Goal: Information Seeking & Learning: Check status

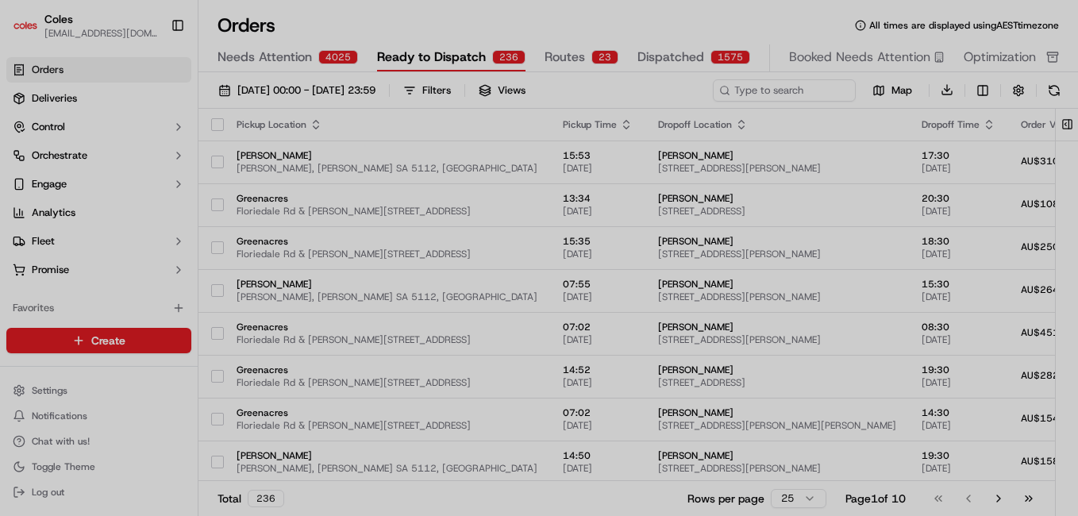
click at [57, 102] on div at bounding box center [539, 258] width 1078 height 516
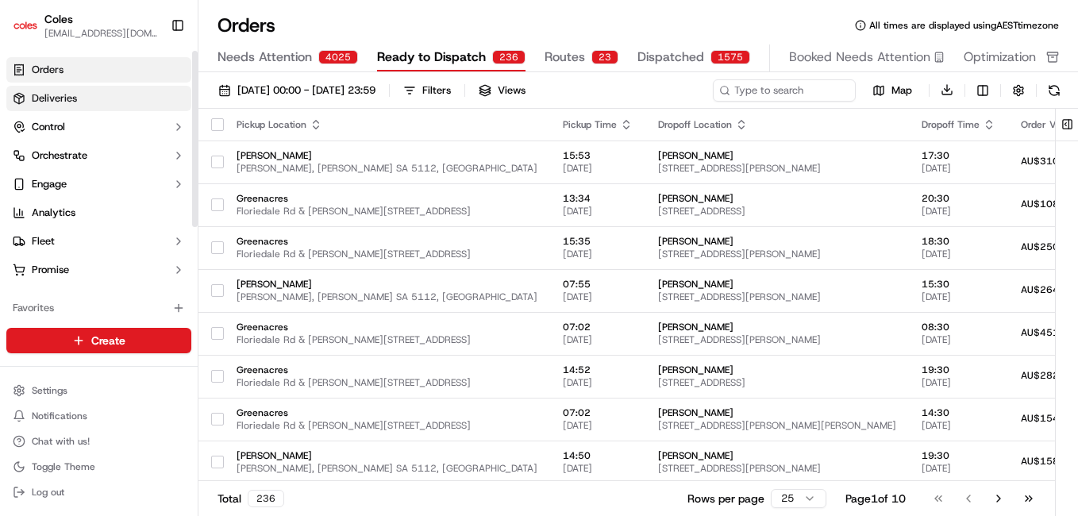
click at [33, 96] on span "Deliveries" at bounding box center [54, 98] width 45 height 14
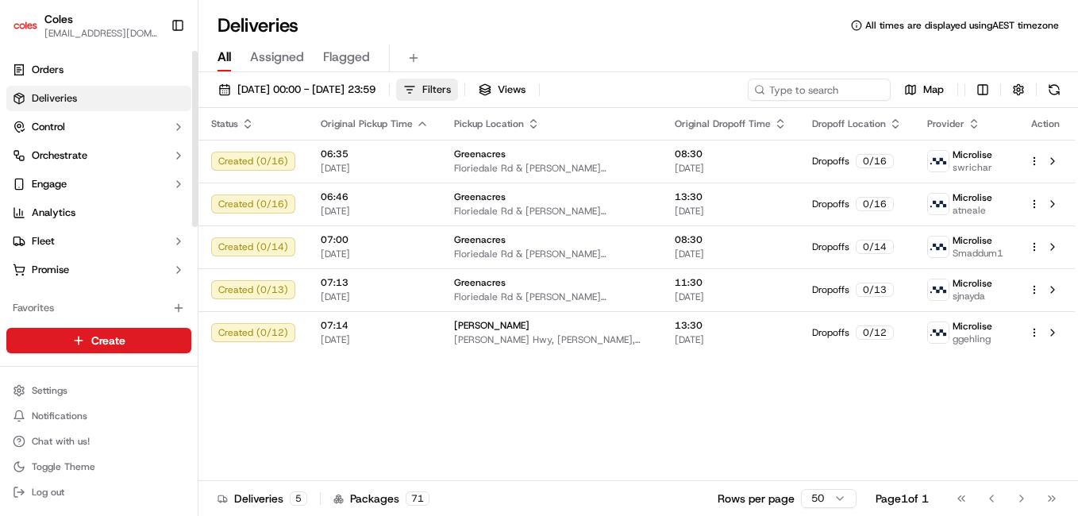
click at [451, 92] on span "Filters" at bounding box center [436, 90] width 29 height 14
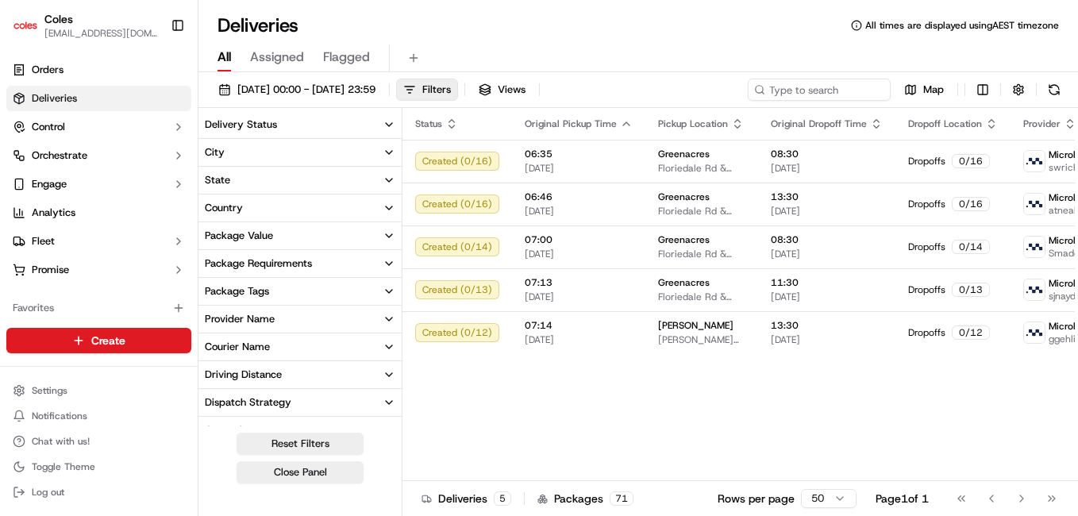
click at [348, 118] on button "Delivery Status" at bounding box center [299, 124] width 203 height 27
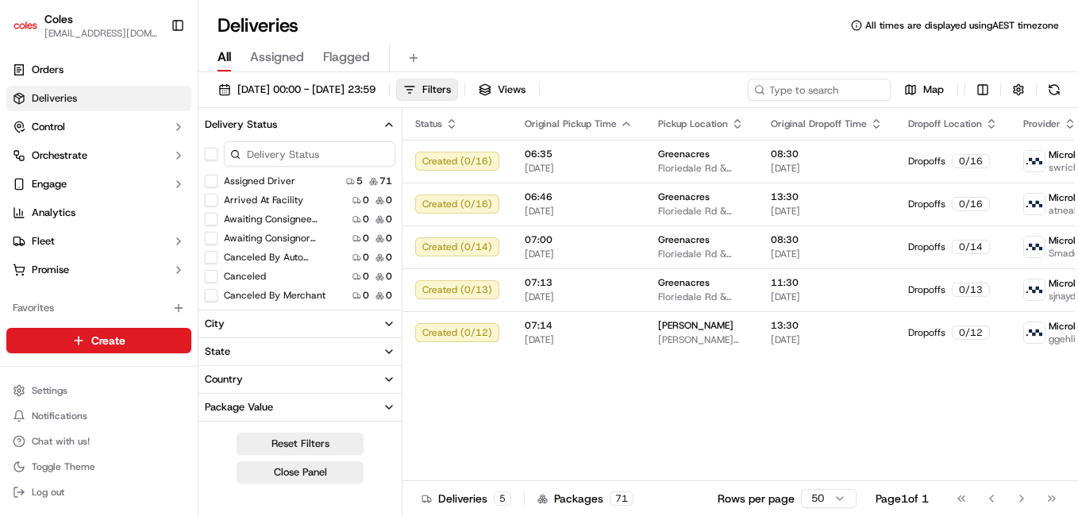
click at [348, 118] on button "Delivery Status" at bounding box center [299, 124] width 203 height 27
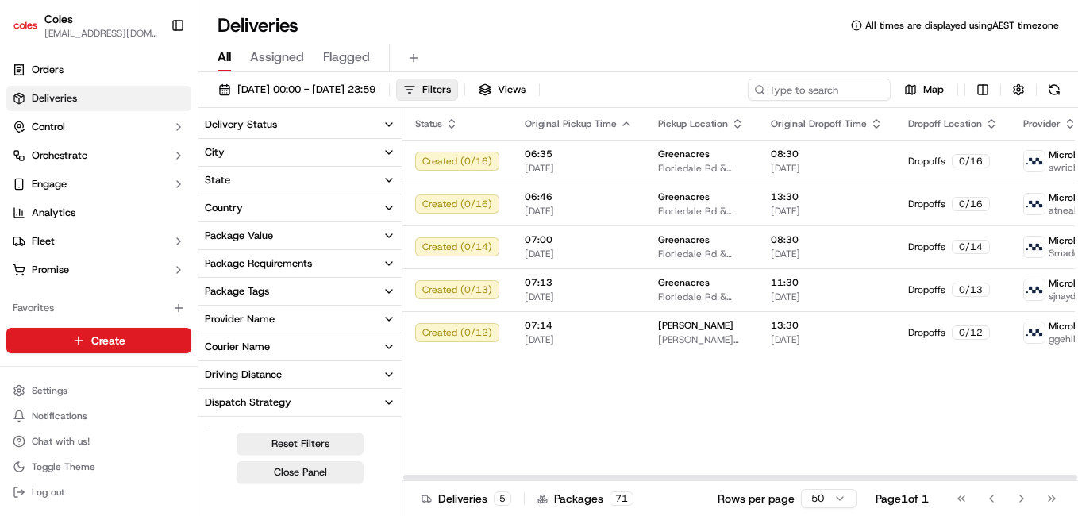
click at [494, 395] on div "Status Original Pickup Time Pickup Location Original Dropoff Time Dropoff Locat…" at bounding box center [787, 294] width 769 height 373
click at [356, 179] on button "State" at bounding box center [299, 180] width 203 height 27
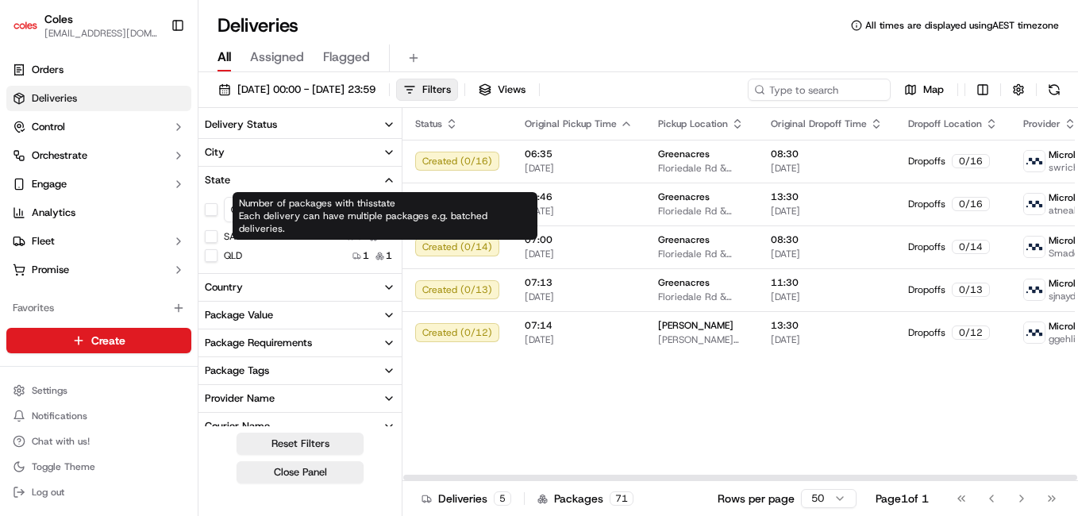
click at [537, 465] on div "Status Original Pickup Time Pickup Location Original Dropoff Time Dropoff Locat…" at bounding box center [787, 294] width 769 height 373
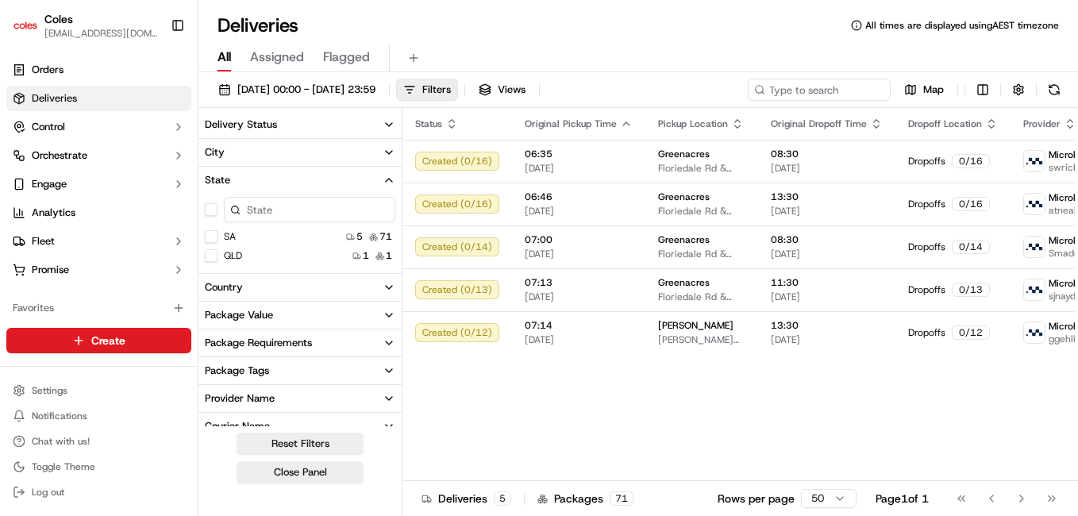
click at [383, 283] on icon "button" at bounding box center [389, 287] width 13 height 13
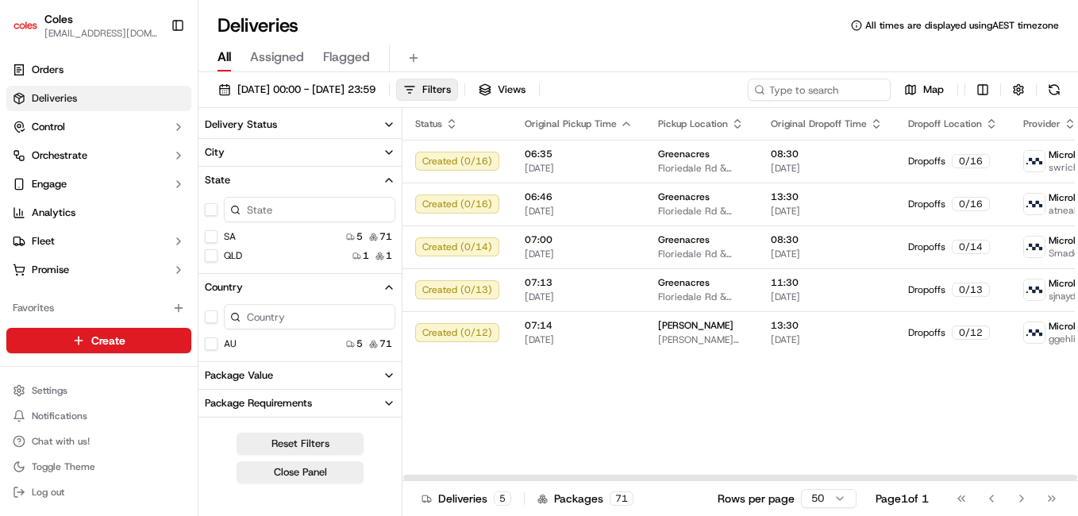
click at [517, 384] on div "Status Original Pickup Time Pickup Location Original Dropoff Time Dropoff Locat…" at bounding box center [787, 294] width 769 height 373
click at [383, 175] on icon "button" at bounding box center [389, 180] width 13 height 13
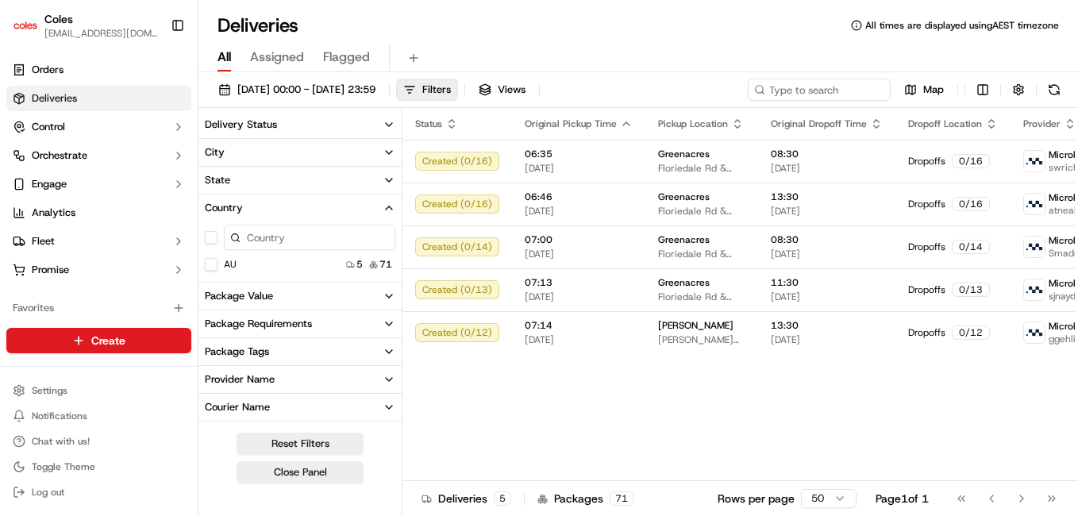
click at [383, 175] on icon "button" at bounding box center [389, 180] width 13 height 13
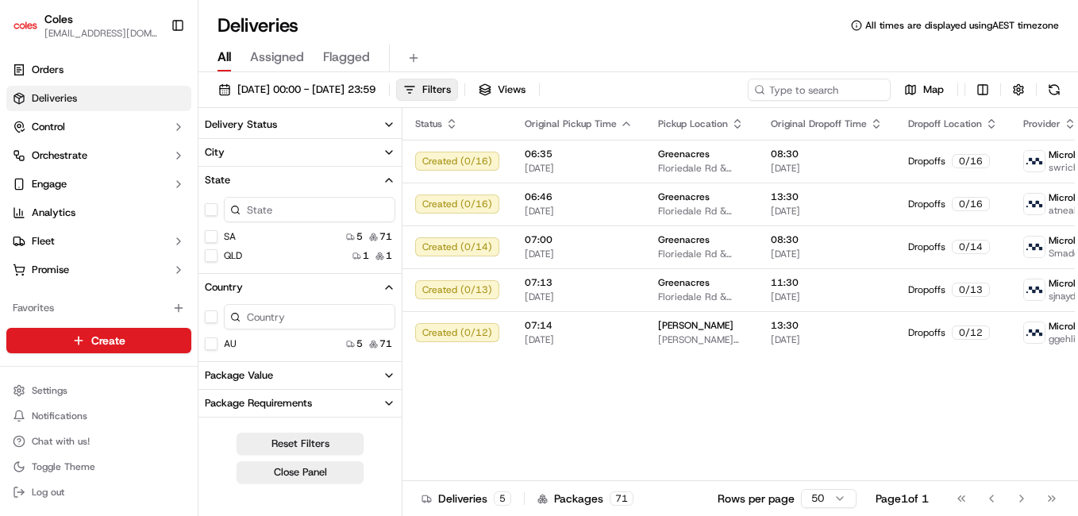
click at [209, 210] on button "button" at bounding box center [211, 209] width 13 height 13
click at [383, 121] on icon "button" at bounding box center [389, 124] width 13 height 13
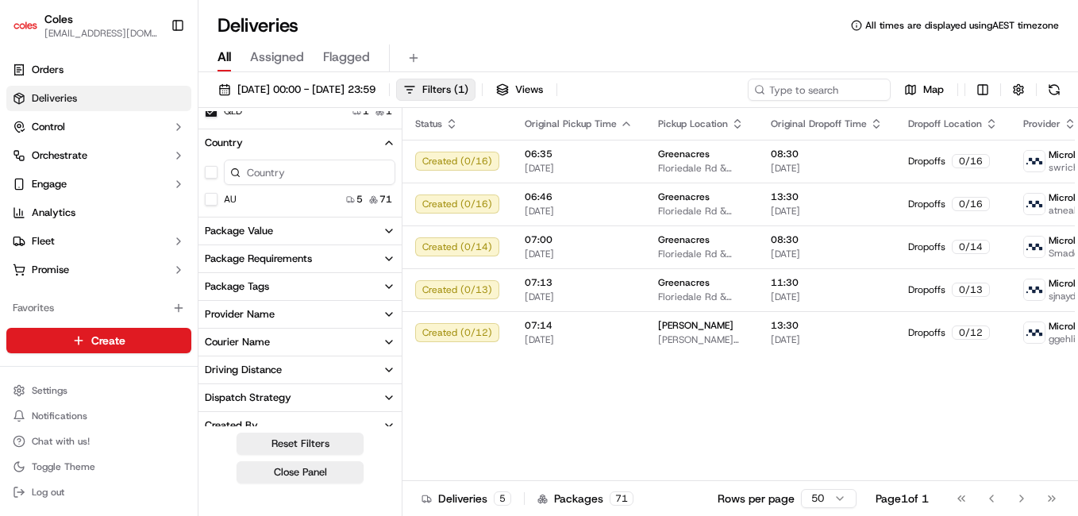
scroll to position [556, 0]
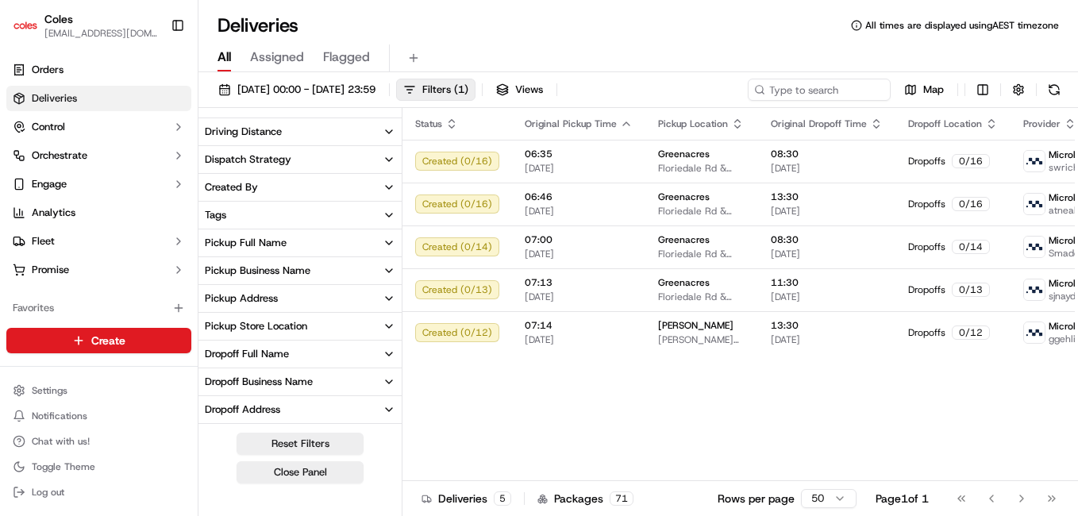
click at [364, 218] on button "Tags" at bounding box center [299, 215] width 203 height 27
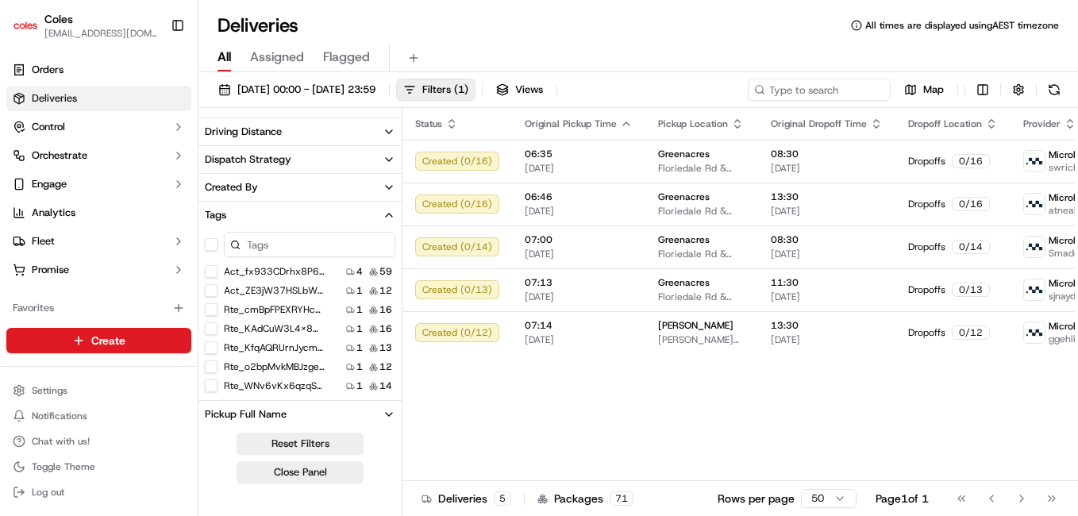
click at [364, 218] on button "Tags" at bounding box center [299, 215] width 203 height 27
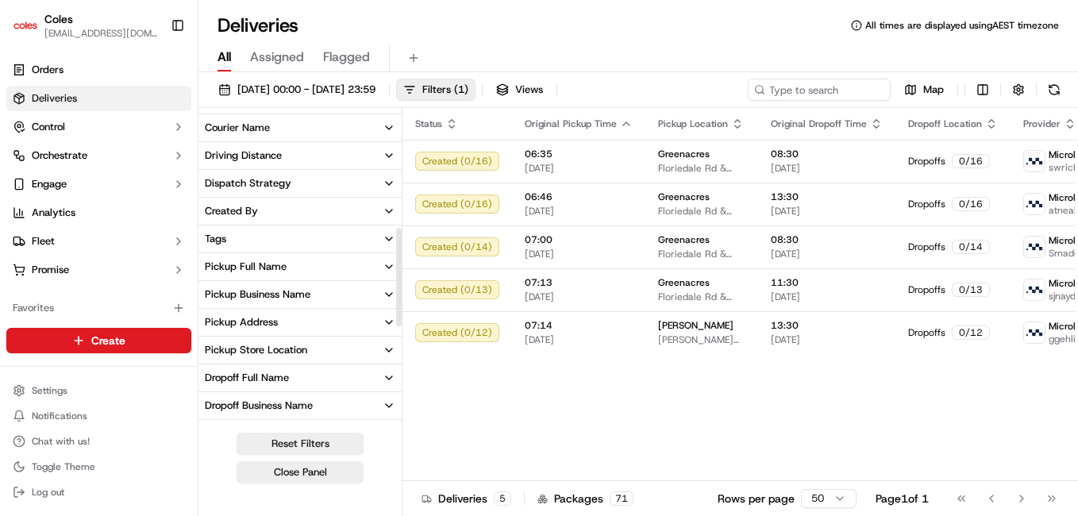
scroll to position [294, 0]
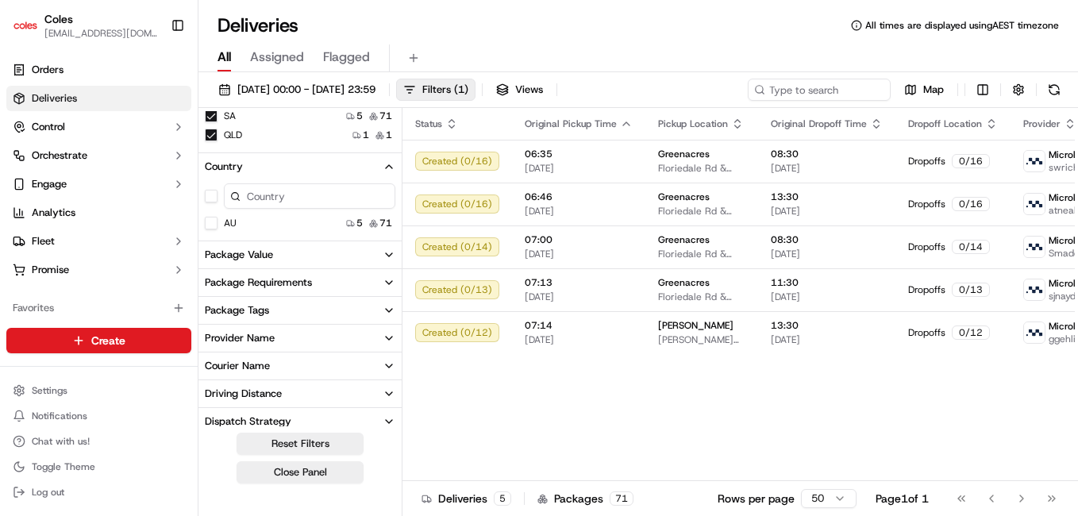
click at [391, 418] on icon "button" at bounding box center [389, 421] width 13 height 13
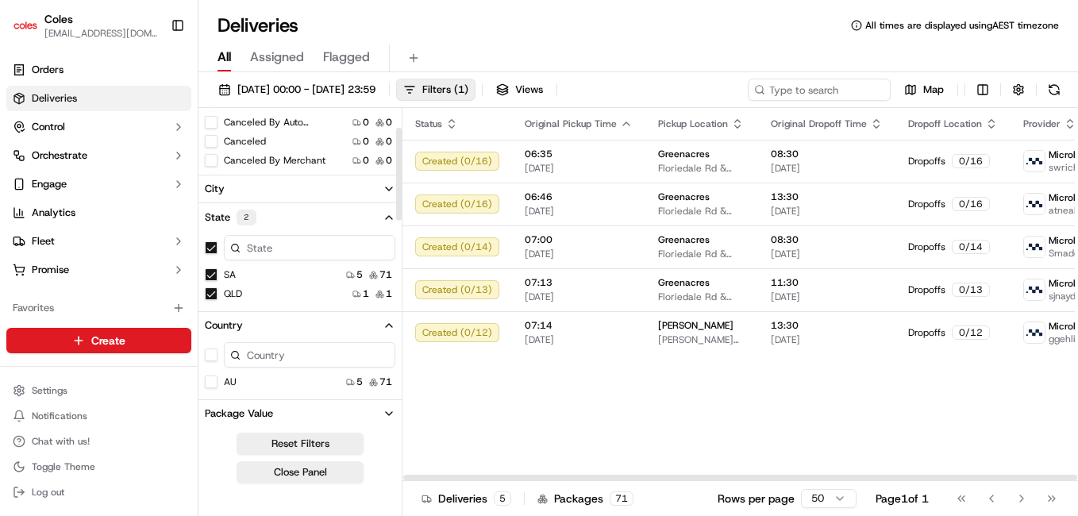
scroll to position [0, 0]
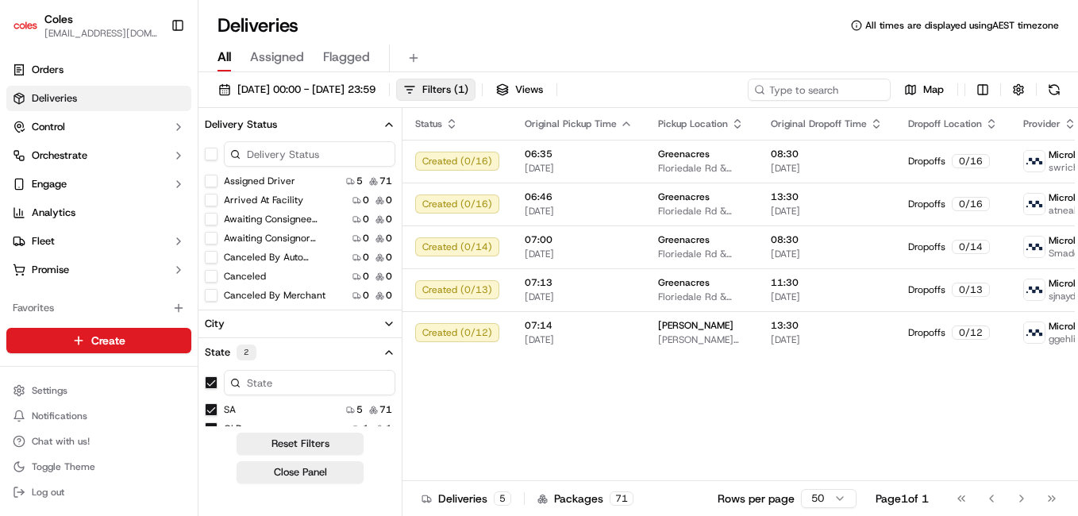
click at [385, 128] on icon "button" at bounding box center [389, 124] width 13 height 13
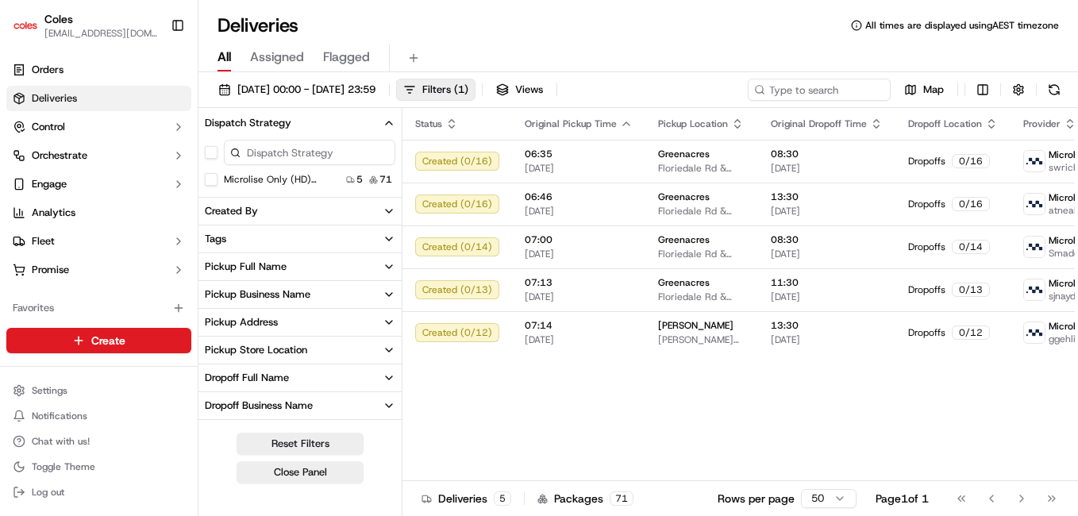
scroll to position [580, 0]
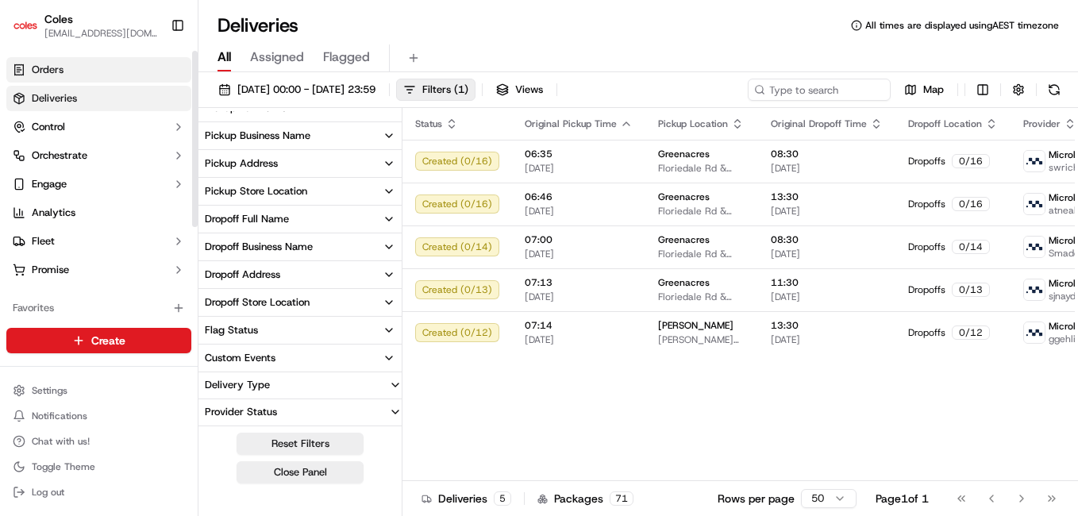
click at [60, 79] on link "Orders" at bounding box center [98, 69] width 185 height 25
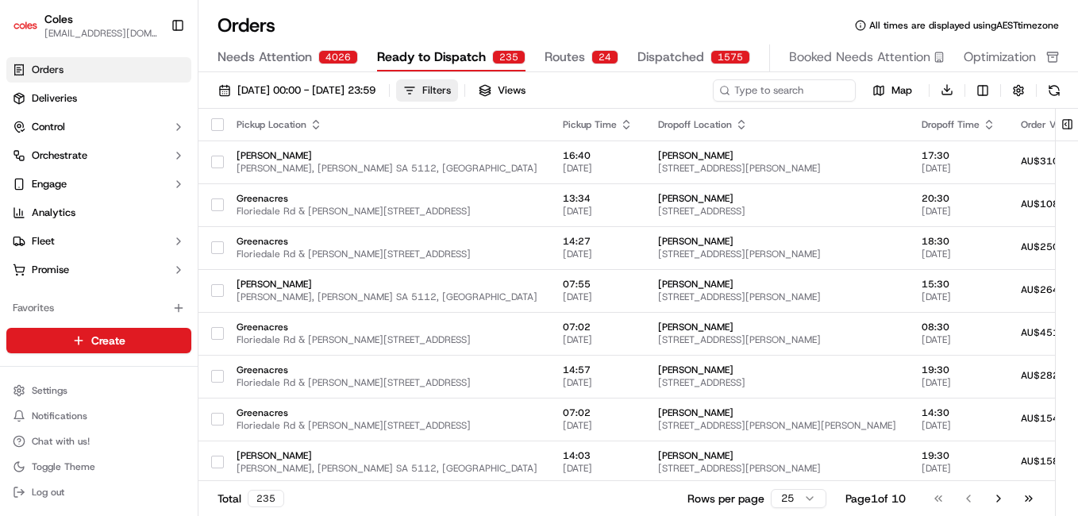
click at [451, 86] on div "Filters" at bounding box center [436, 90] width 29 height 14
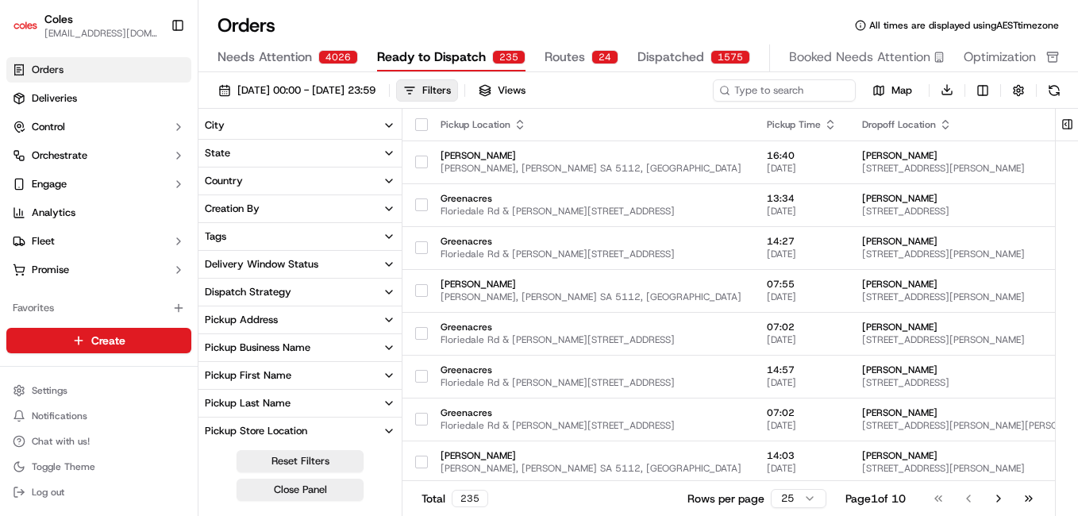
click at [375, 264] on button "Delivery Window Status" at bounding box center [299, 264] width 203 height 27
click at [214, 317] on button "Confirmed" at bounding box center [211, 317] width 13 height 13
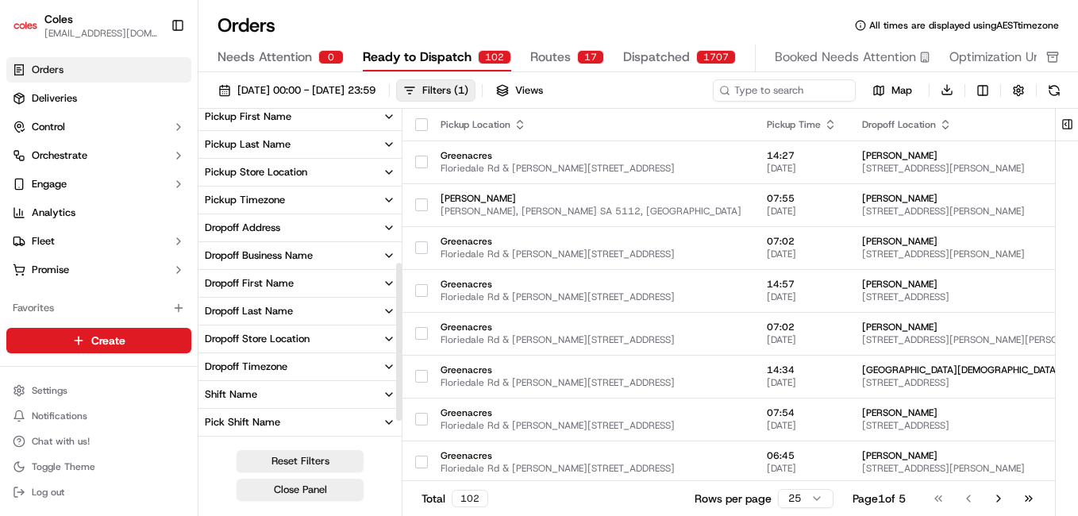
scroll to position [366, 0]
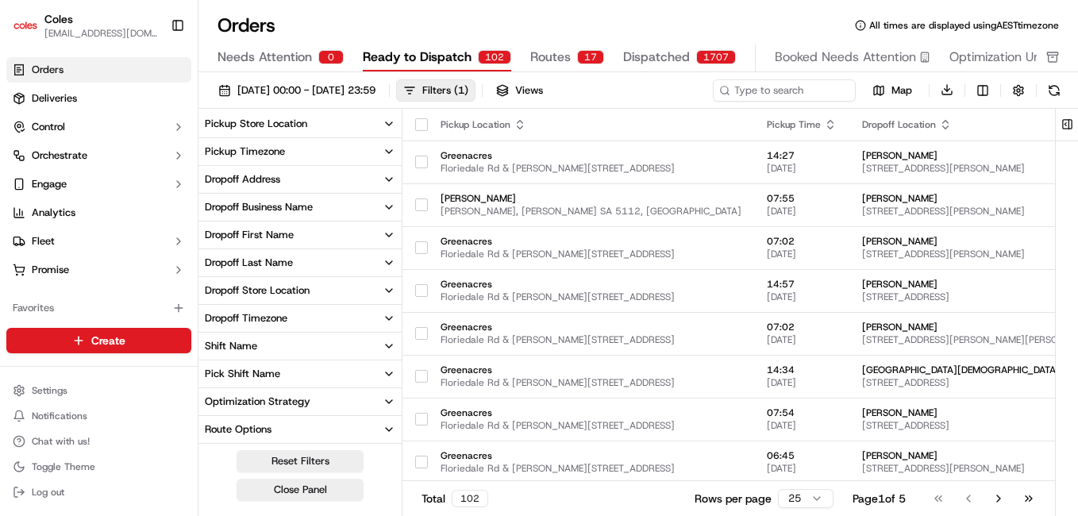
click at [370, 374] on button "Pick Shift Name" at bounding box center [299, 373] width 203 height 27
click at [300, 396] on input at bounding box center [309, 402] width 171 height 22
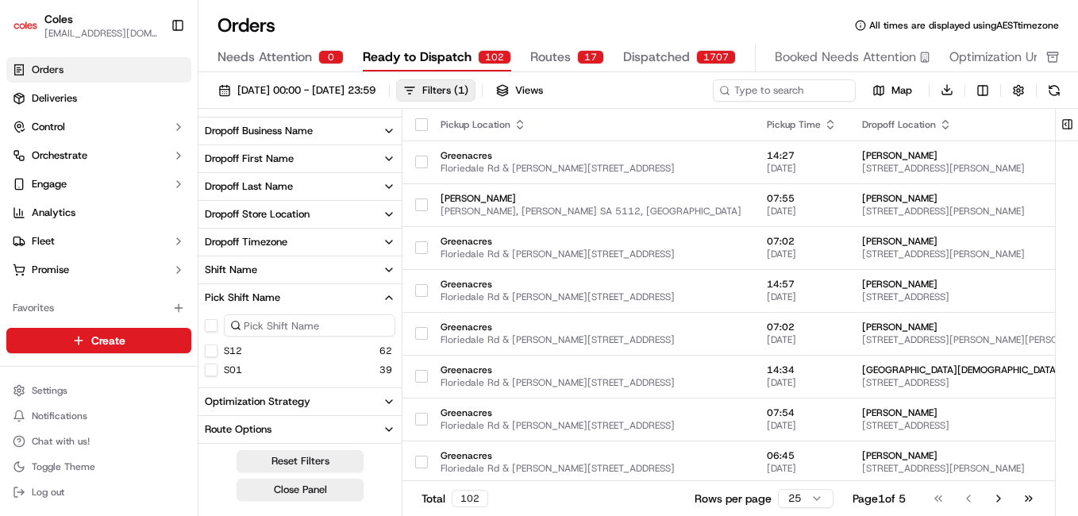
click at [214, 367] on button "S01" at bounding box center [211, 370] width 13 height 13
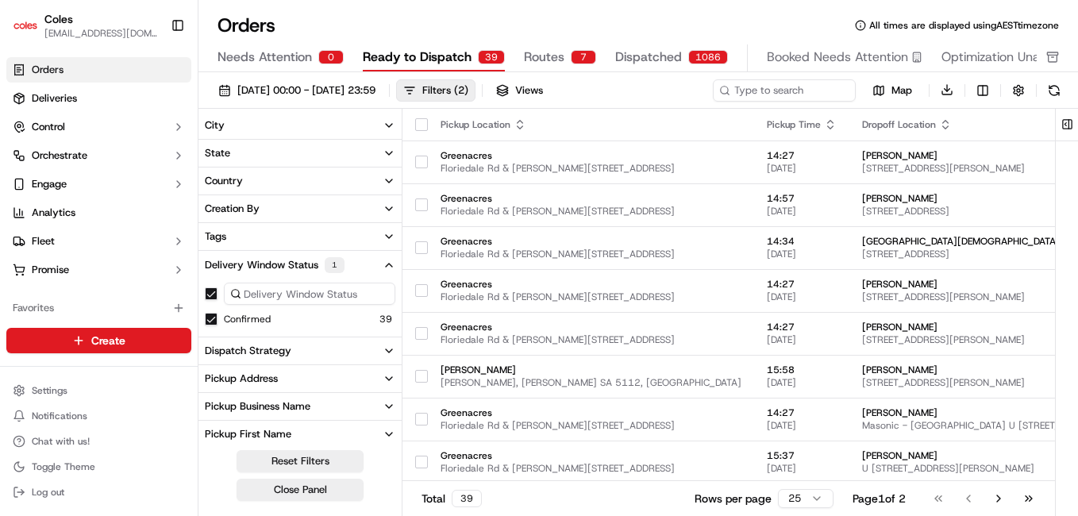
click at [376, 131] on button "City" at bounding box center [299, 125] width 203 height 27
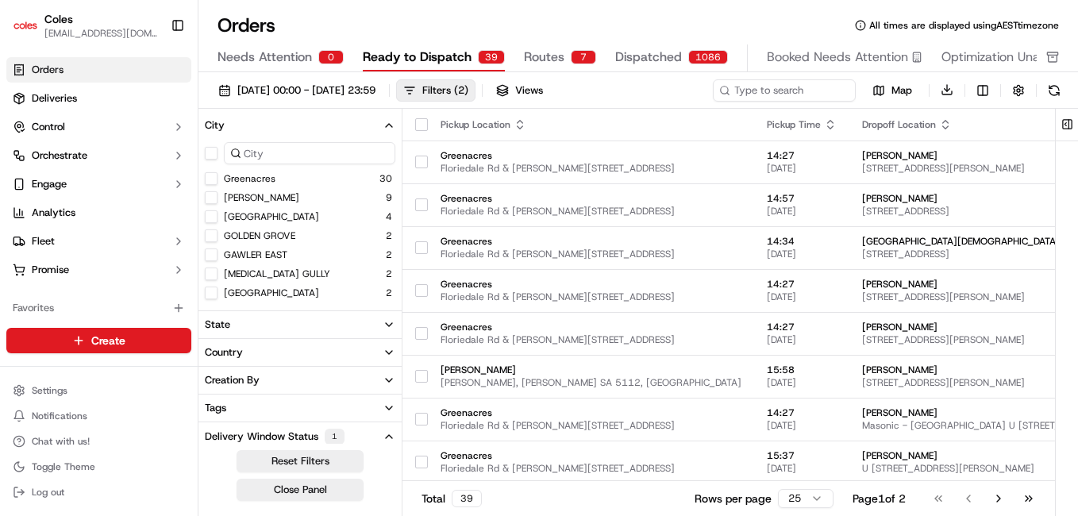
click at [376, 129] on button "City" at bounding box center [299, 125] width 203 height 27
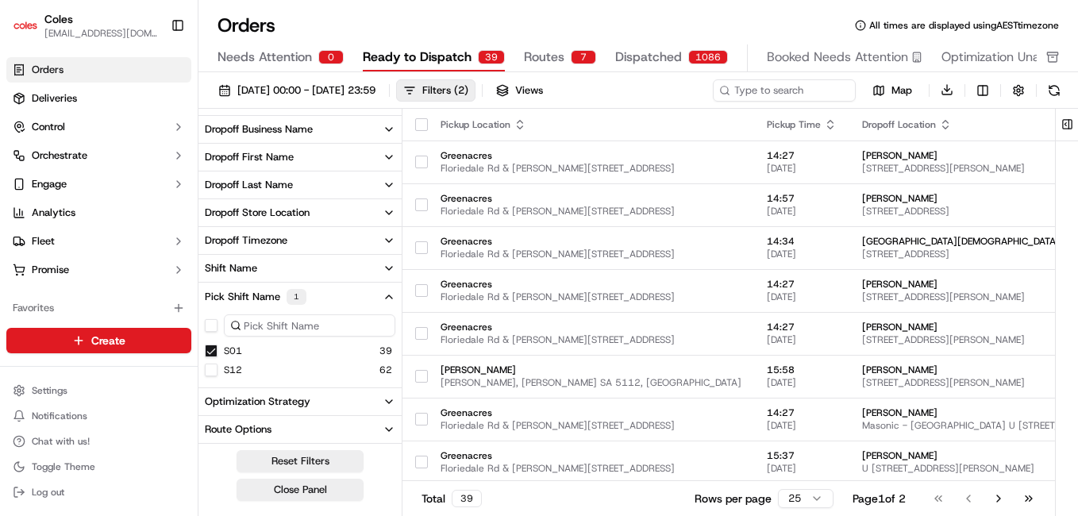
scroll to position [364, 0]
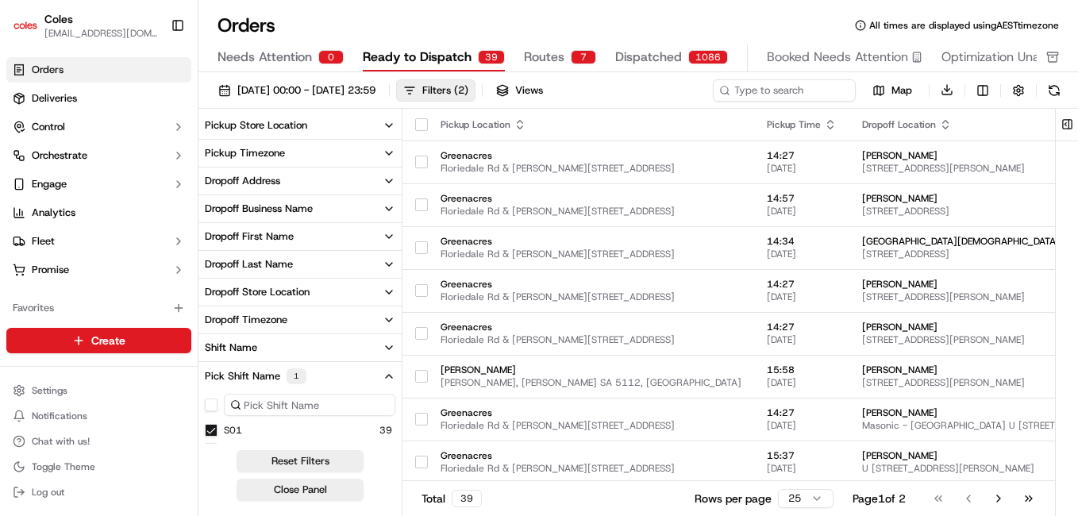
click at [383, 334] on button "Shift Name" at bounding box center [299, 347] width 203 height 27
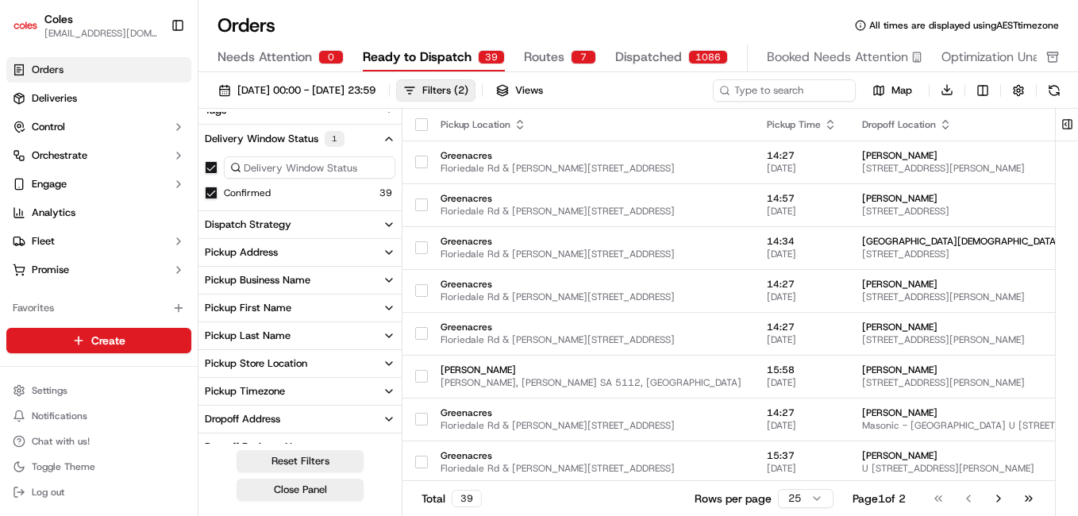
scroll to position [0, 0]
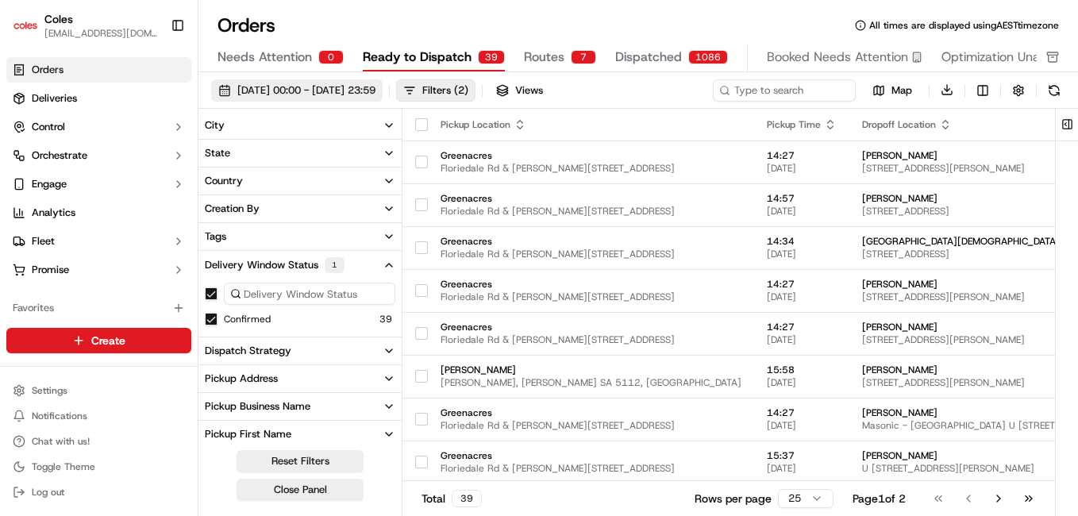
click at [376, 87] on span "01/09/2025 00:00 - 30/09/2025 23:59" at bounding box center [306, 90] width 138 height 14
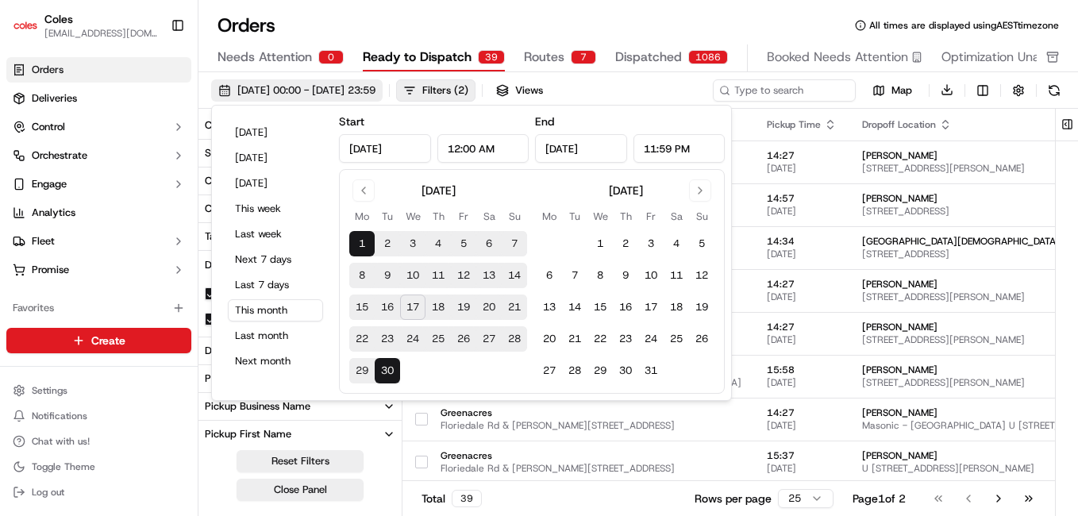
click at [376, 87] on span "01/09/2025 00:00 - 30/09/2025 23:59" at bounding box center [306, 90] width 138 height 14
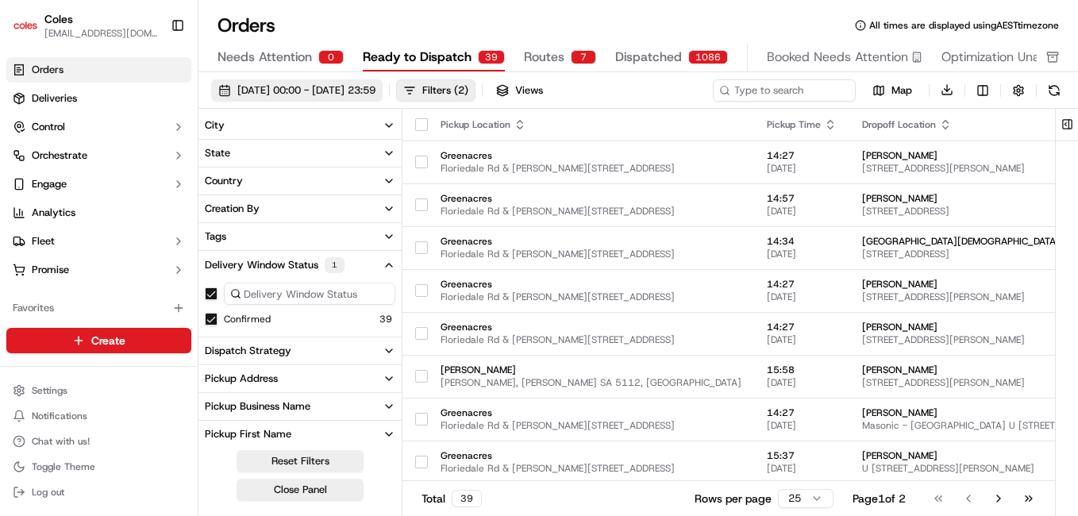
click at [341, 87] on span "01/09/2025 00:00 - 30/09/2025 23:59" at bounding box center [306, 90] width 138 height 14
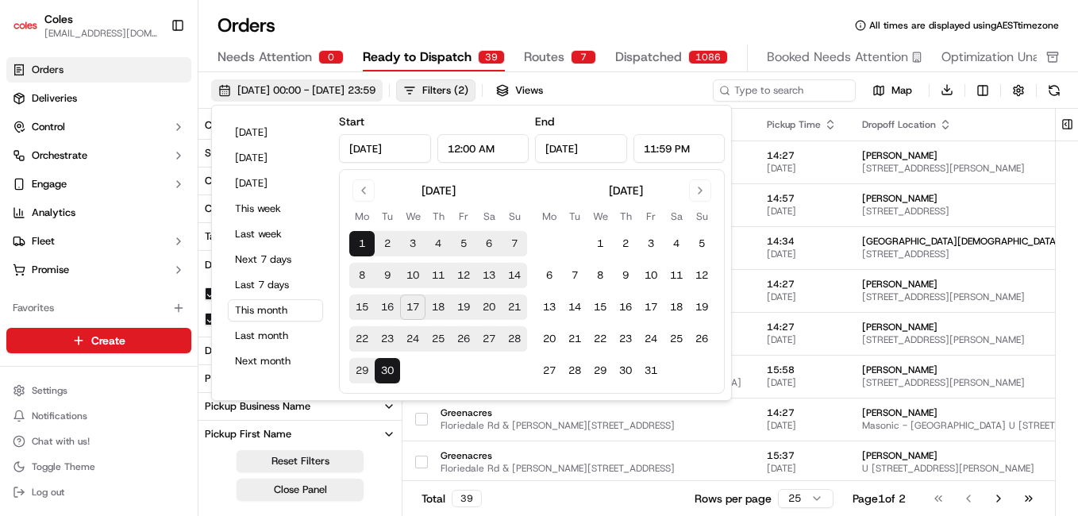
click at [376, 94] on span "01/09/2025 00:00 - 30/09/2025 23:59" at bounding box center [306, 90] width 138 height 14
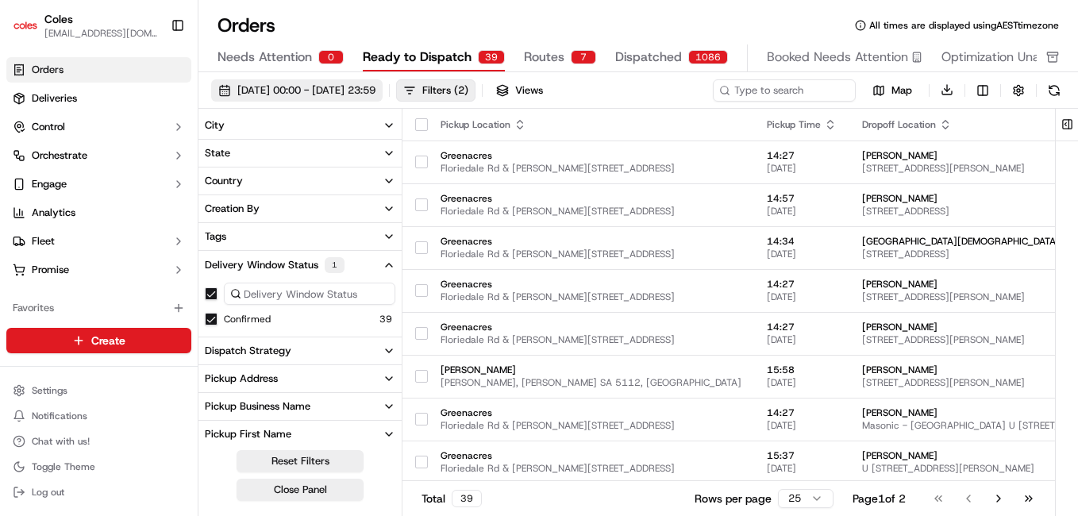
click at [376, 96] on span "01/09/2025 00:00 - 30/09/2025 23:59" at bounding box center [306, 90] width 138 height 14
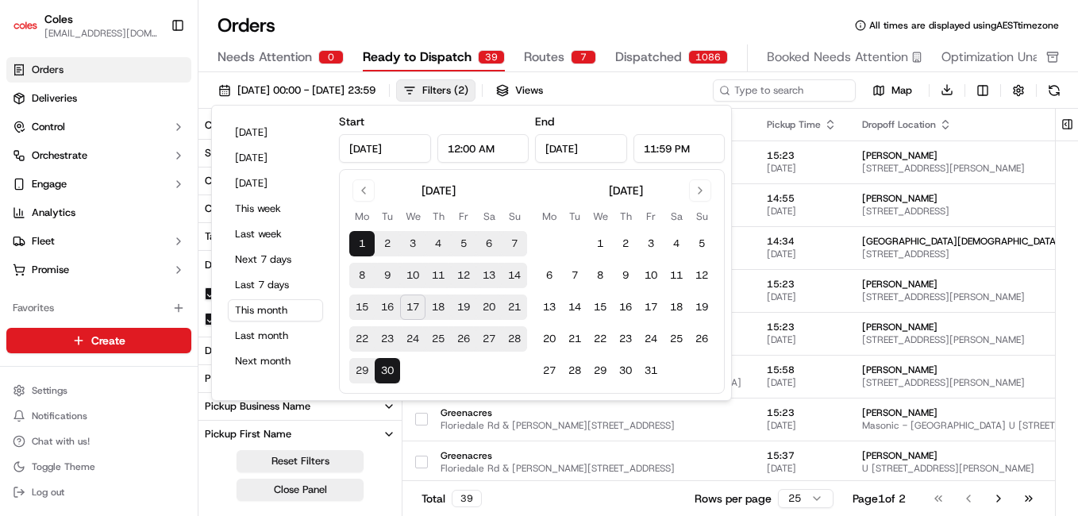
click at [414, 277] on button "10" at bounding box center [412, 275] width 25 height 25
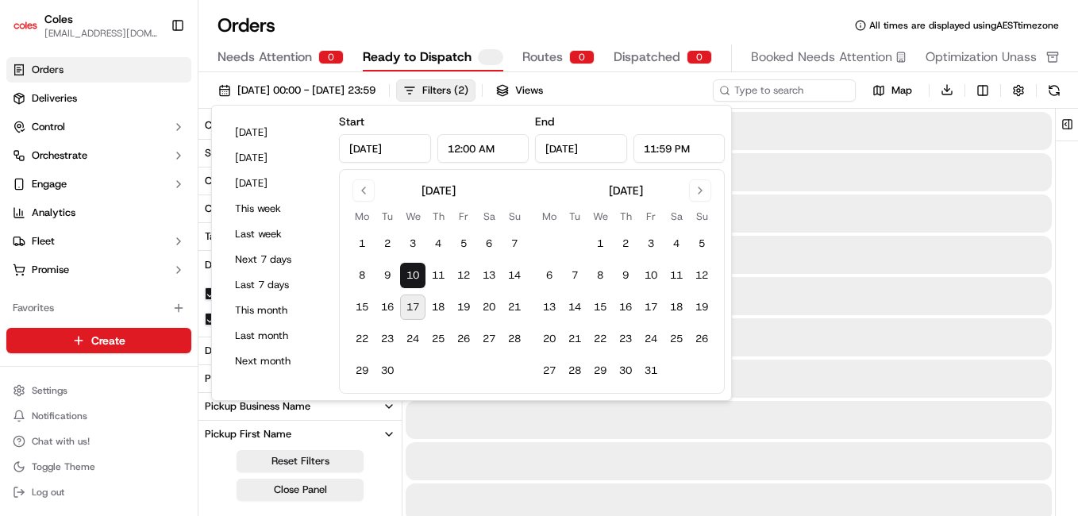
type input "Sep 10, 2025"
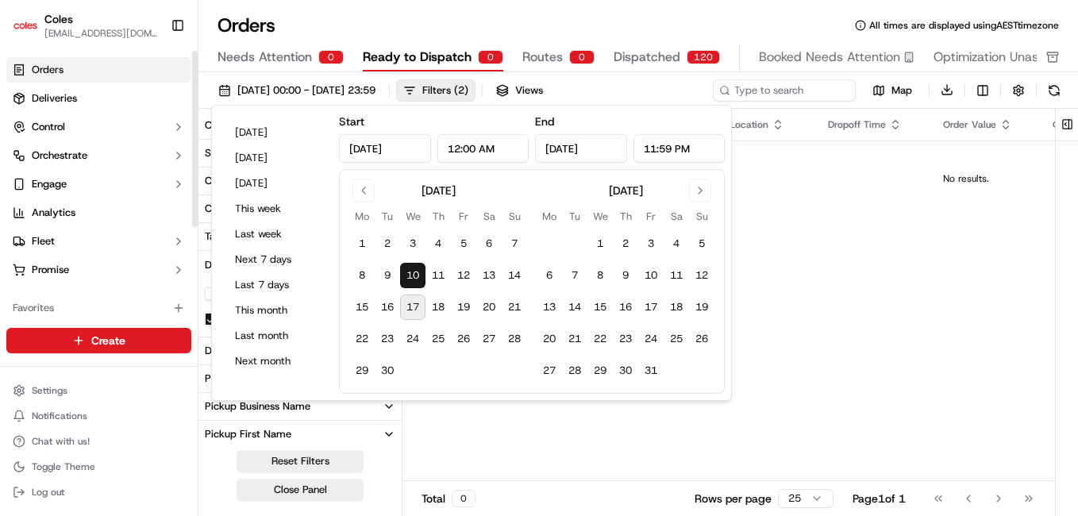
click at [838, 308] on div "Pickup Location Pickup Time Dropoff Location Dropoff Time Order Value Order Det…" at bounding box center [966, 295] width 1127 height 373
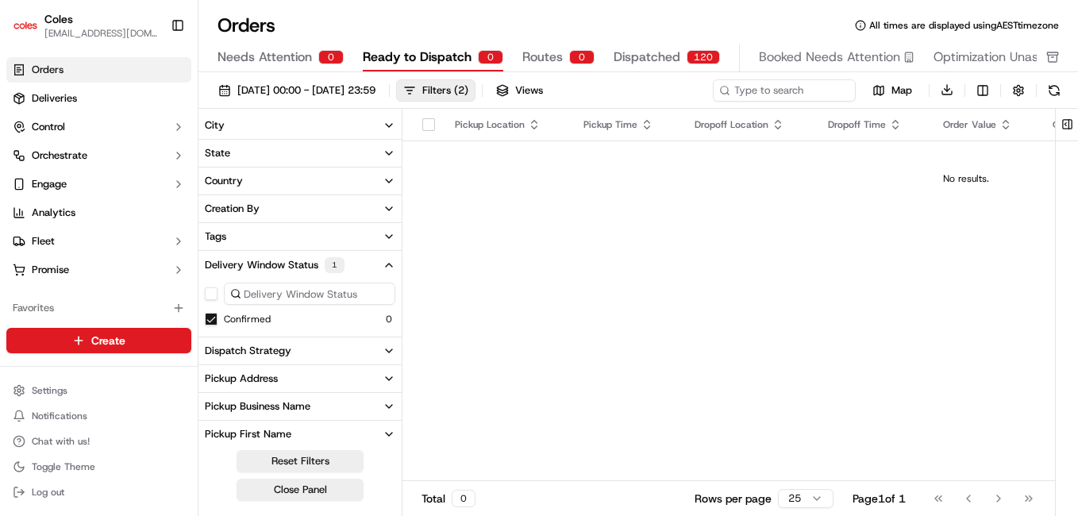
click at [869, 225] on div "Pickup Location Pickup Time Dropoff Location Dropoff Time Order Value Order Det…" at bounding box center [966, 295] width 1127 height 373
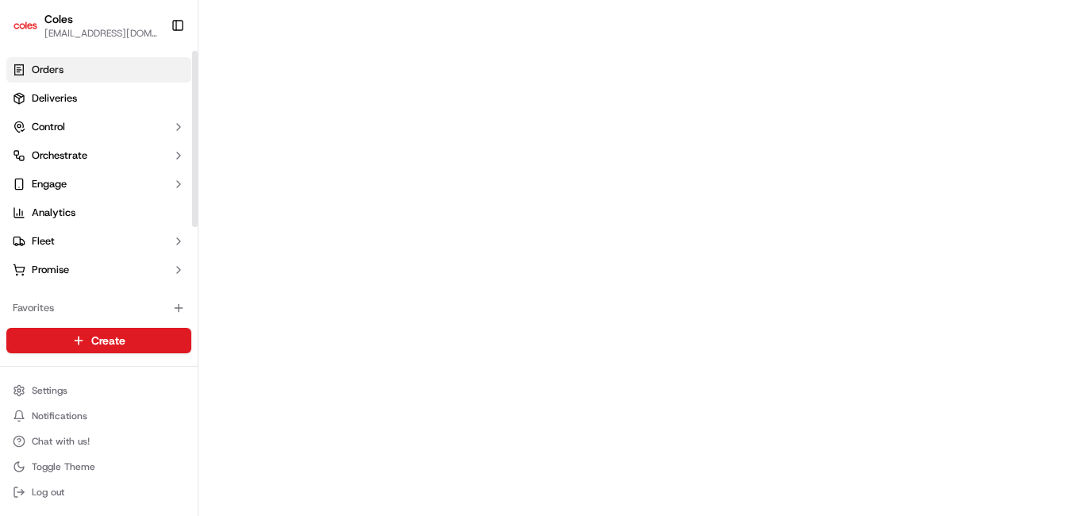
click at [47, 69] on span "Orders" at bounding box center [48, 70] width 32 height 14
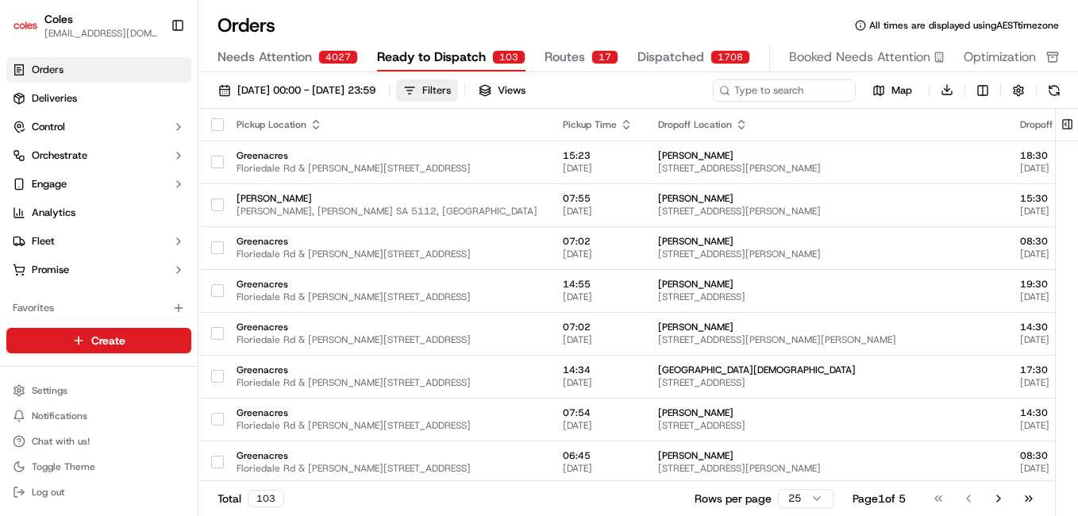
click at [458, 93] on button "Filters" at bounding box center [427, 90] width 62 height 22
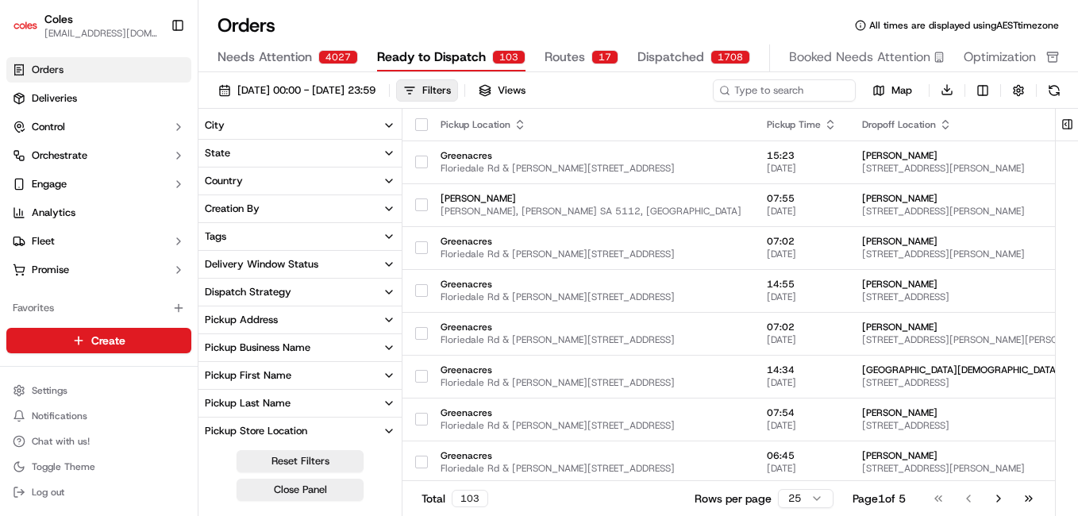
click at [383, 262] on icon "button" at bounding box center [389, 264] width 13 height 13
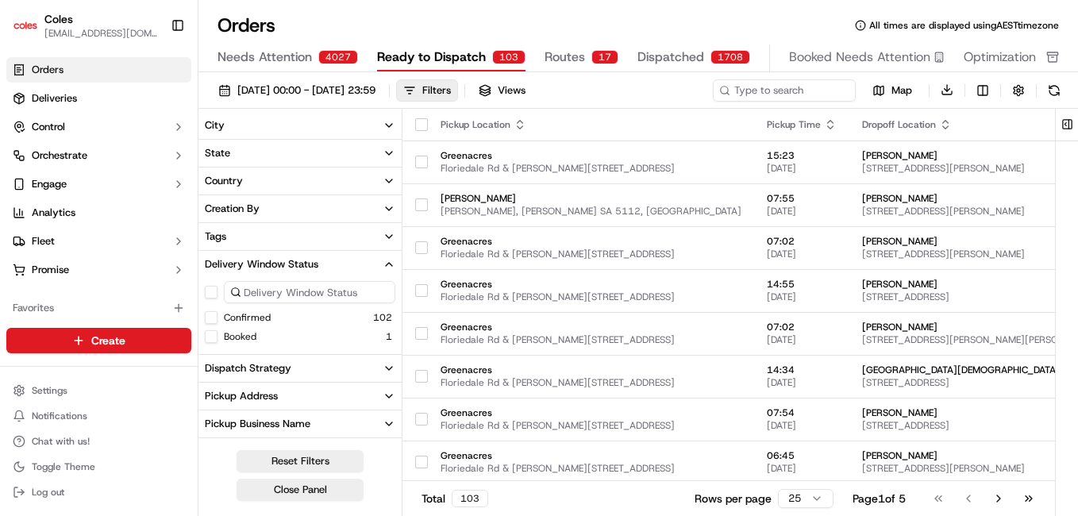
click at [210, 319] on button "Confirmed" at bounding box center [211, 317] width 13 height 13
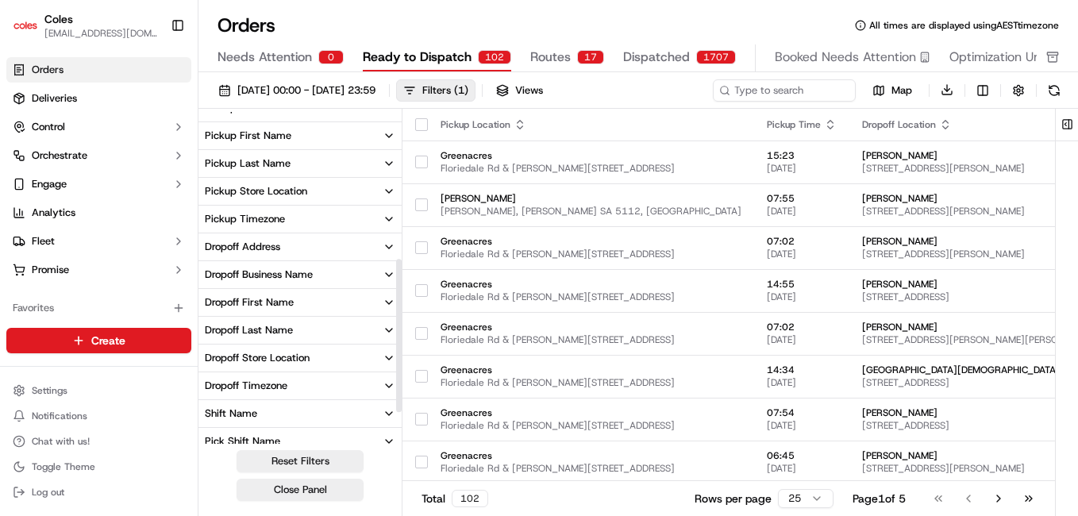
scroll to position [385, 0]
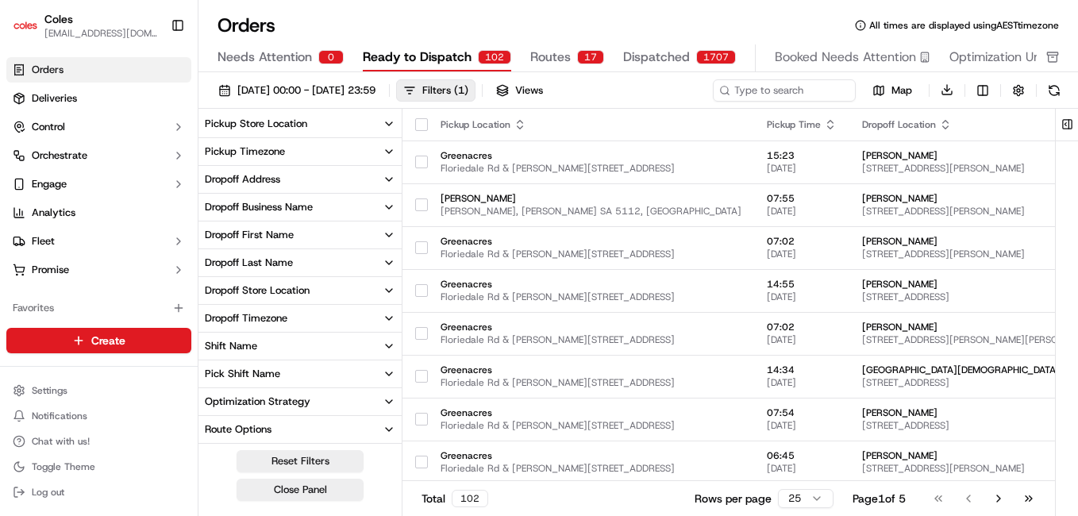
click at [338, 372] on button "Pick Shift Name" at bounding box center [299, 373] width 203 height 27
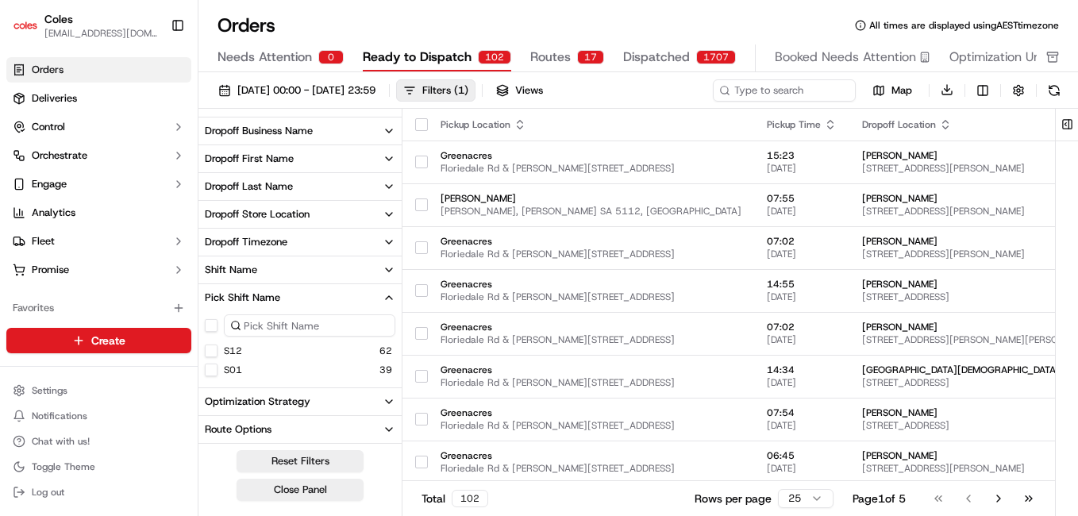
click at [211, 367] on button "S01" at bounding box center [211, 370] width 13 height 13
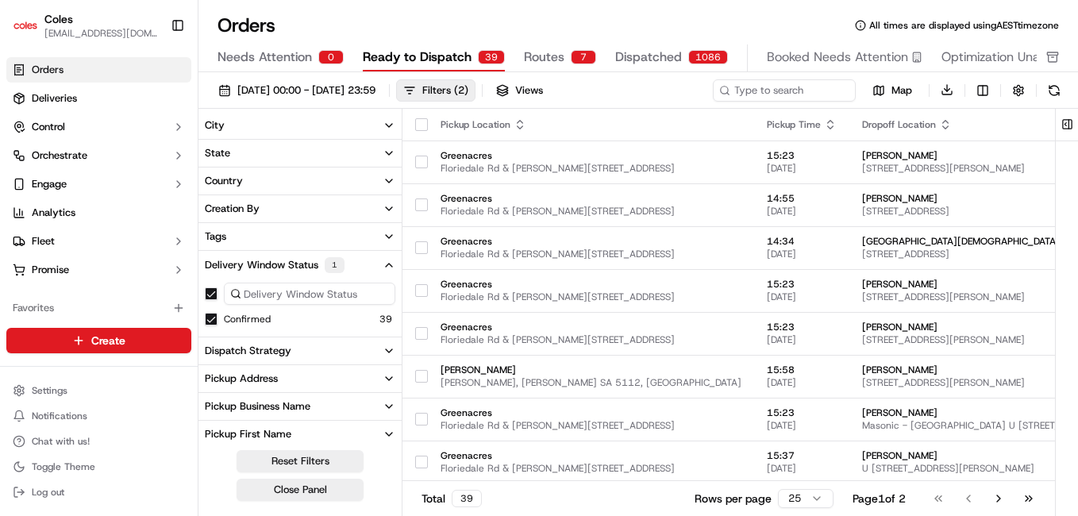
click at [377, 130] on button "City" at bounding box center [299, 125] width 203 height 27
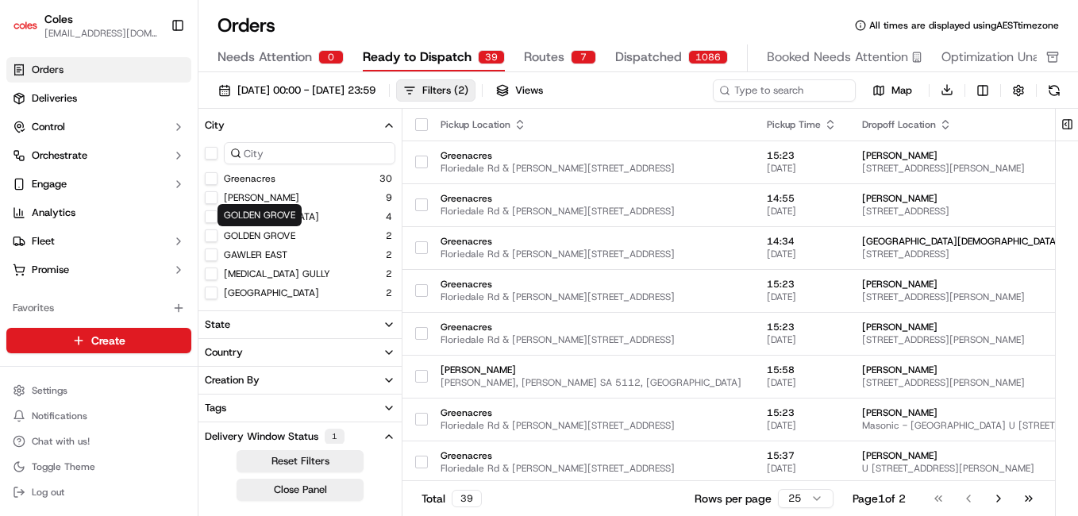
click at [213, 176] on button "Greenacres" at bounding box center [211, 178] width 13 height 13
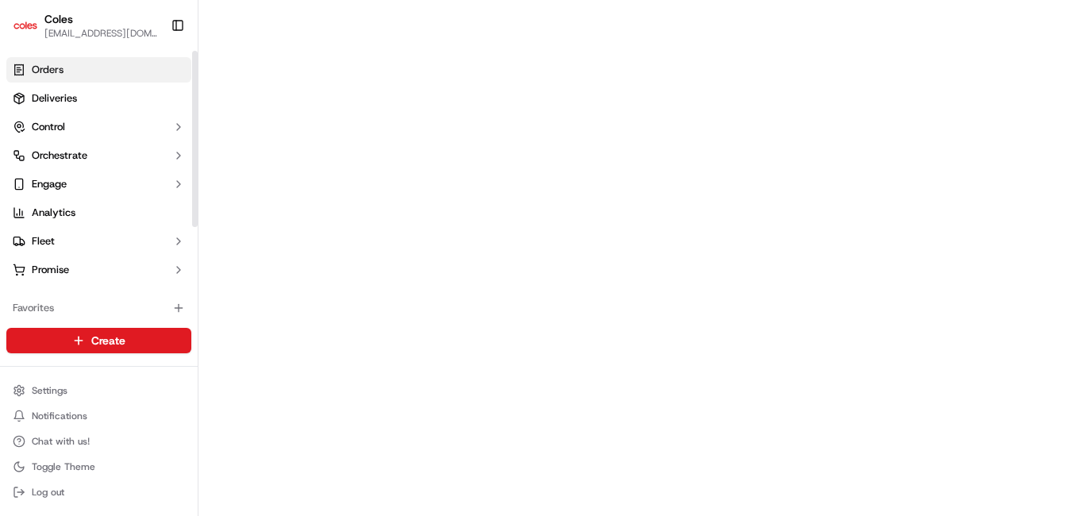
click at [46, 71] on span "Orders" at bounding box center [48, 70] width 32 height 14
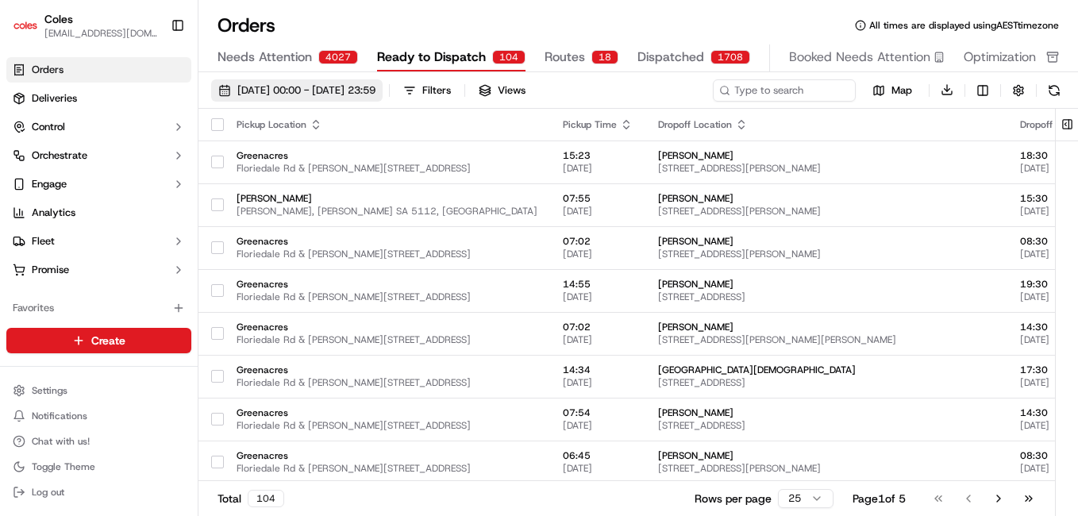
click at [376, 94] on span "01/09/2025 00:00 - 30/09/2025 23:59" at bounding box center [306, 90] width 138 height 14
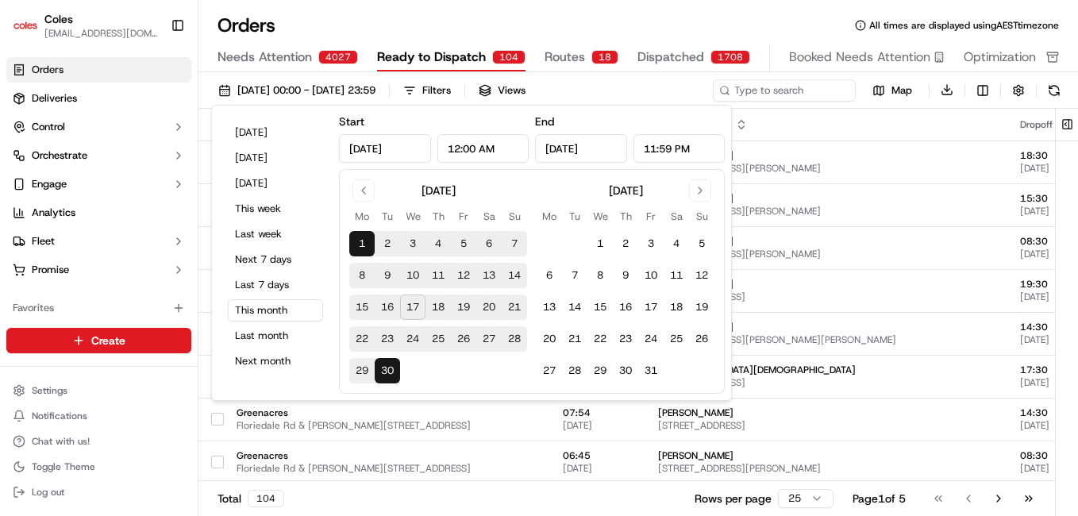
click at [413, 305] on button "17" at bounding box center [412, 307] width 25 height 25
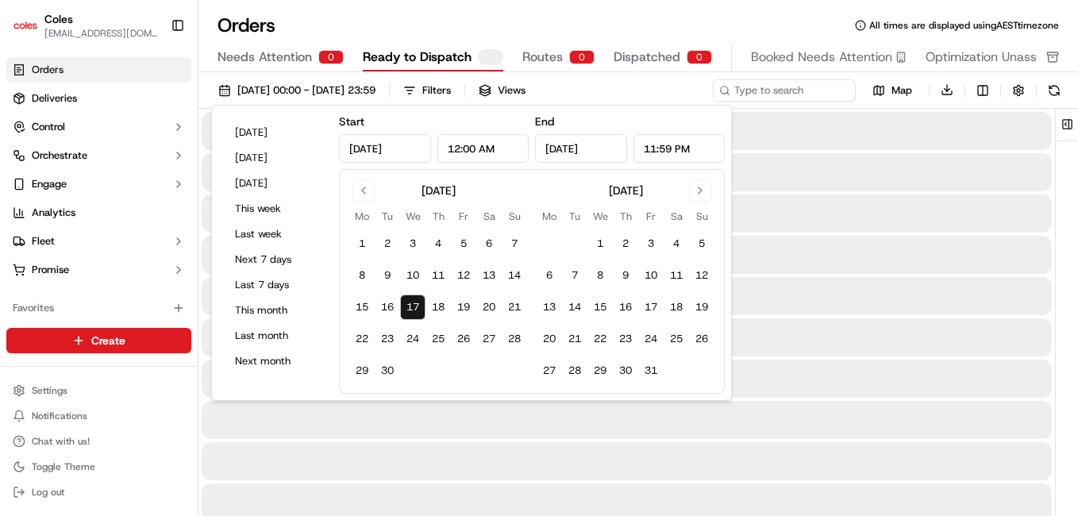
type input "Sep 17, 2025"
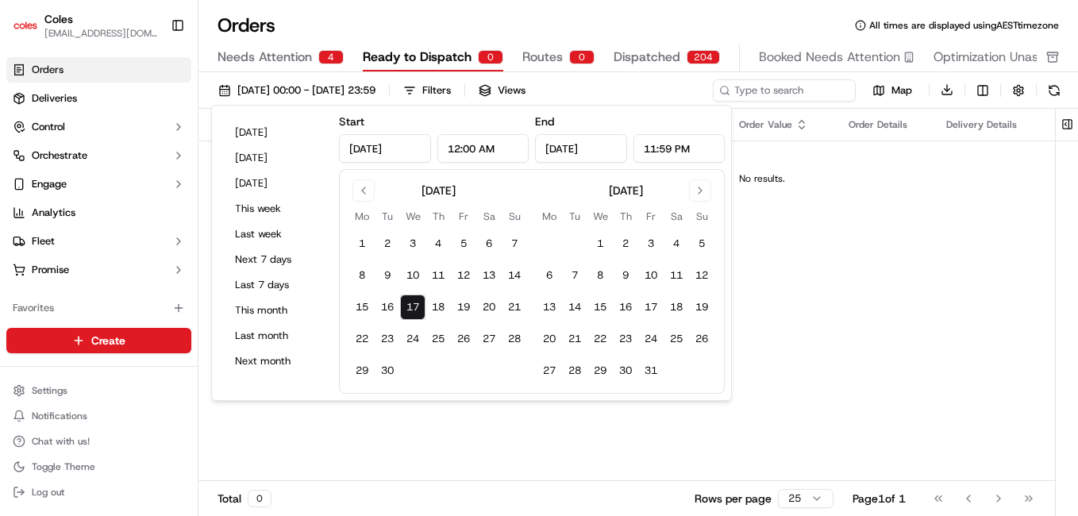
click at [869, 332] on div "Pickup Location Pickup Time Dropoff Location Dropoff Time Order Value Order Det…" at bounding box center [761, 295] width 1127 height 373
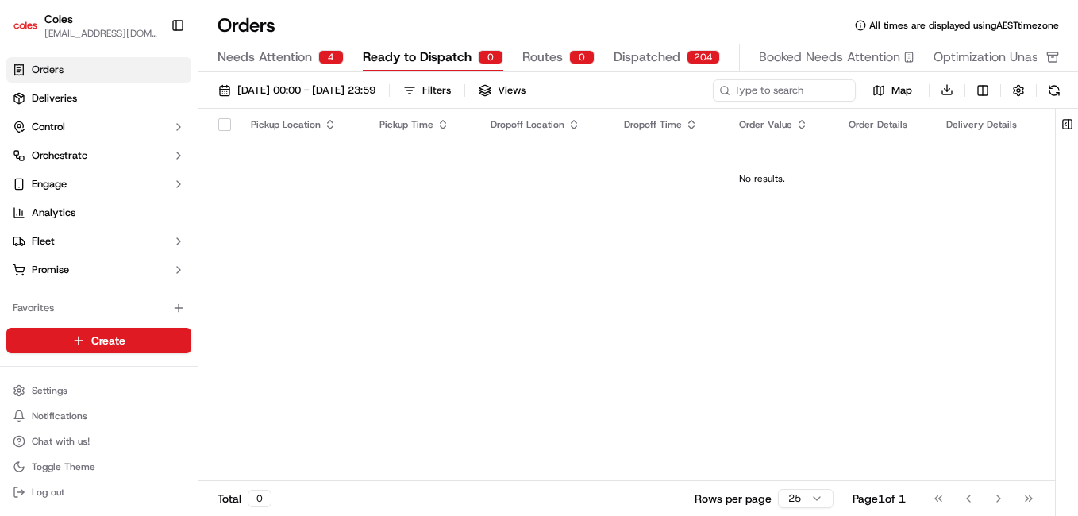
click at [286, 61] on span "Needs Attention" at bounding box center [265, 57] width 94 height 19
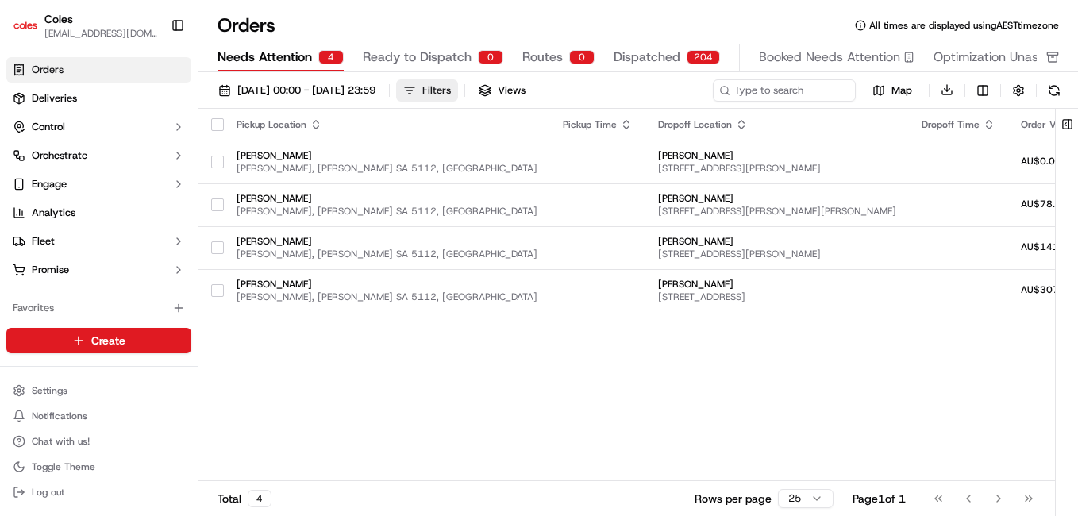
click at [458, 90] on button "Filters" at bounding box center [427, 90] width 62 height 22
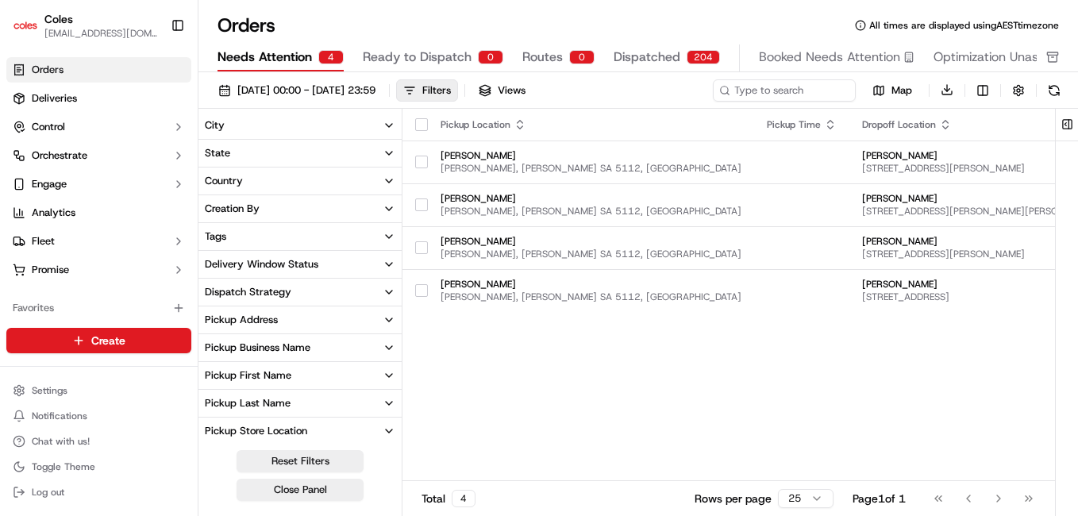
click at [491, 394] on div "Pickup Location Pickup Time Dropoff Location Dropoff Time Order Value Order Det…" at bounding box center [1045, 295] width 1285 height 373
click at [614, 54] on span "Dispatched" at bounding box center [647, 57] width 67 height 19
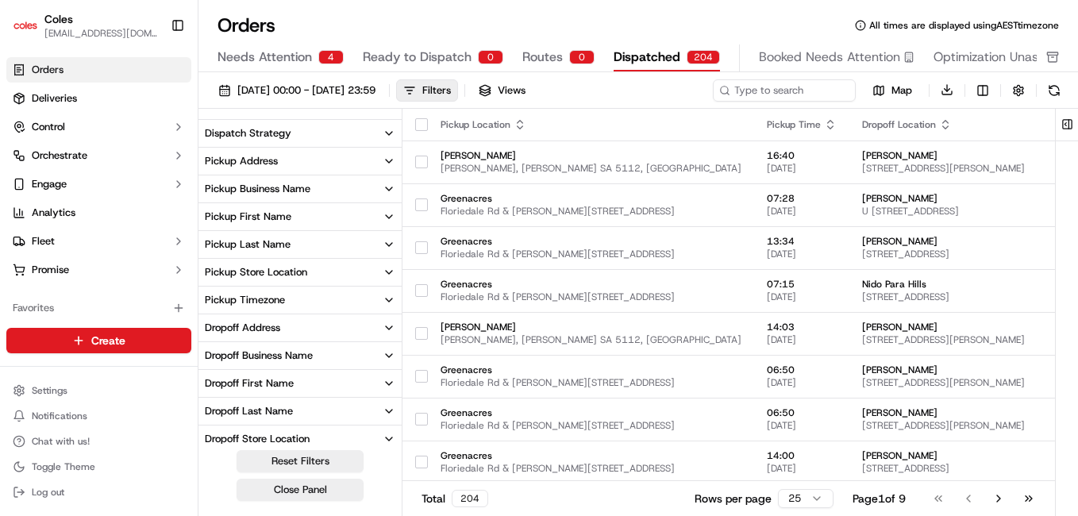
scroll to position [307, 0]
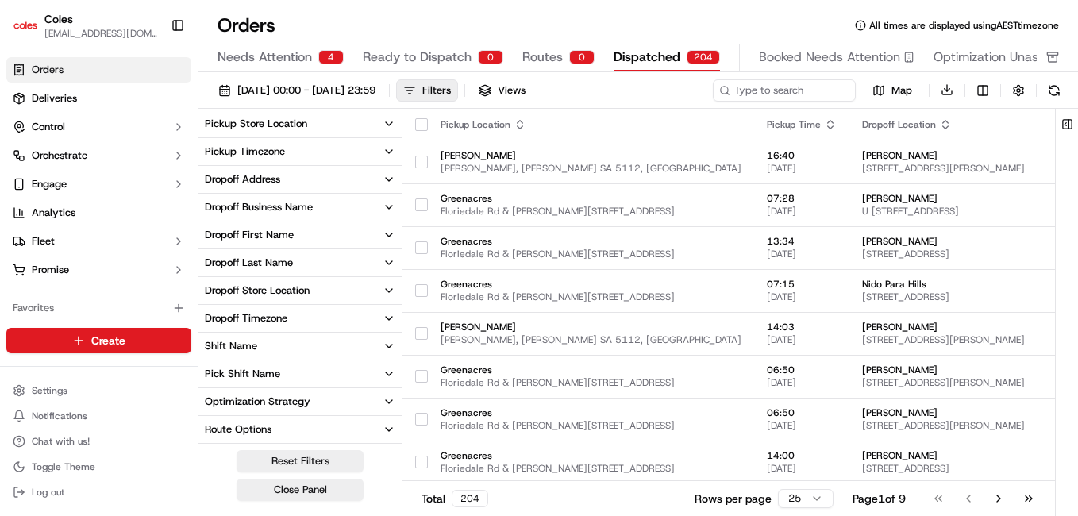
click at [377, 369] on button "Pick Shift Name" at bounding box center [299, 373] width 203 height 27
click at [208, 426] on button "S01" at bounding box center [211, 427] width 13 height 13
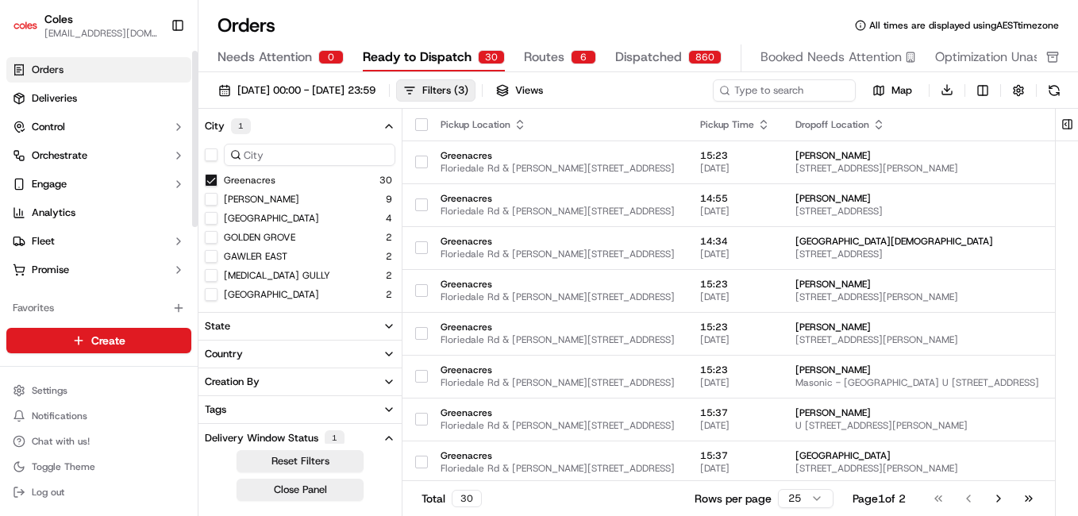
click at [42, 69] on span "Orders" at bounding box center [48, 70] width 32 height 14
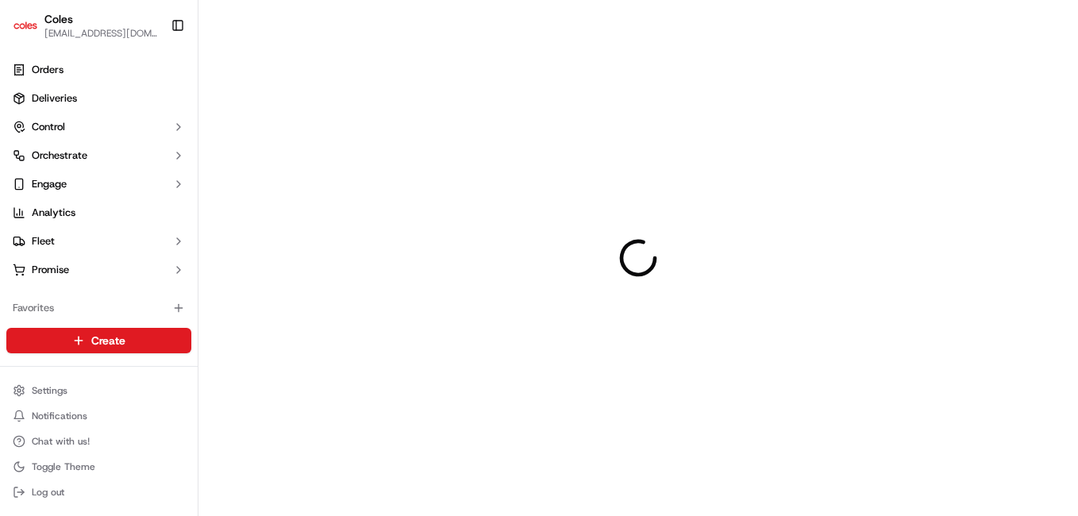
click at [1011, 430] on div at bounding box center [638, 258] width 880 height 516
